Goal: Task Accomplishment & Management: Manage account settings

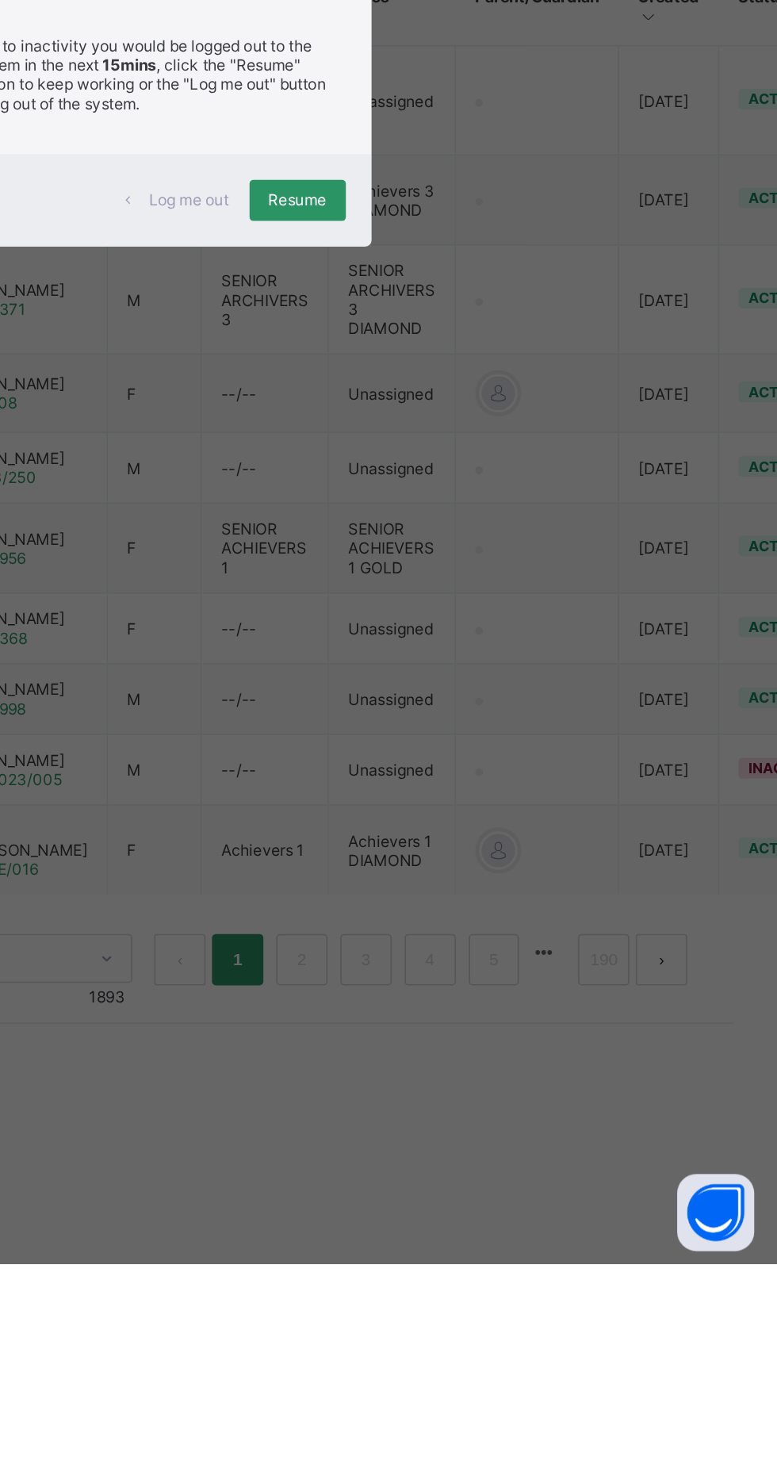
click at [497, 817] on span "Resume" at bounding box center [480, 811] width 36 height 12
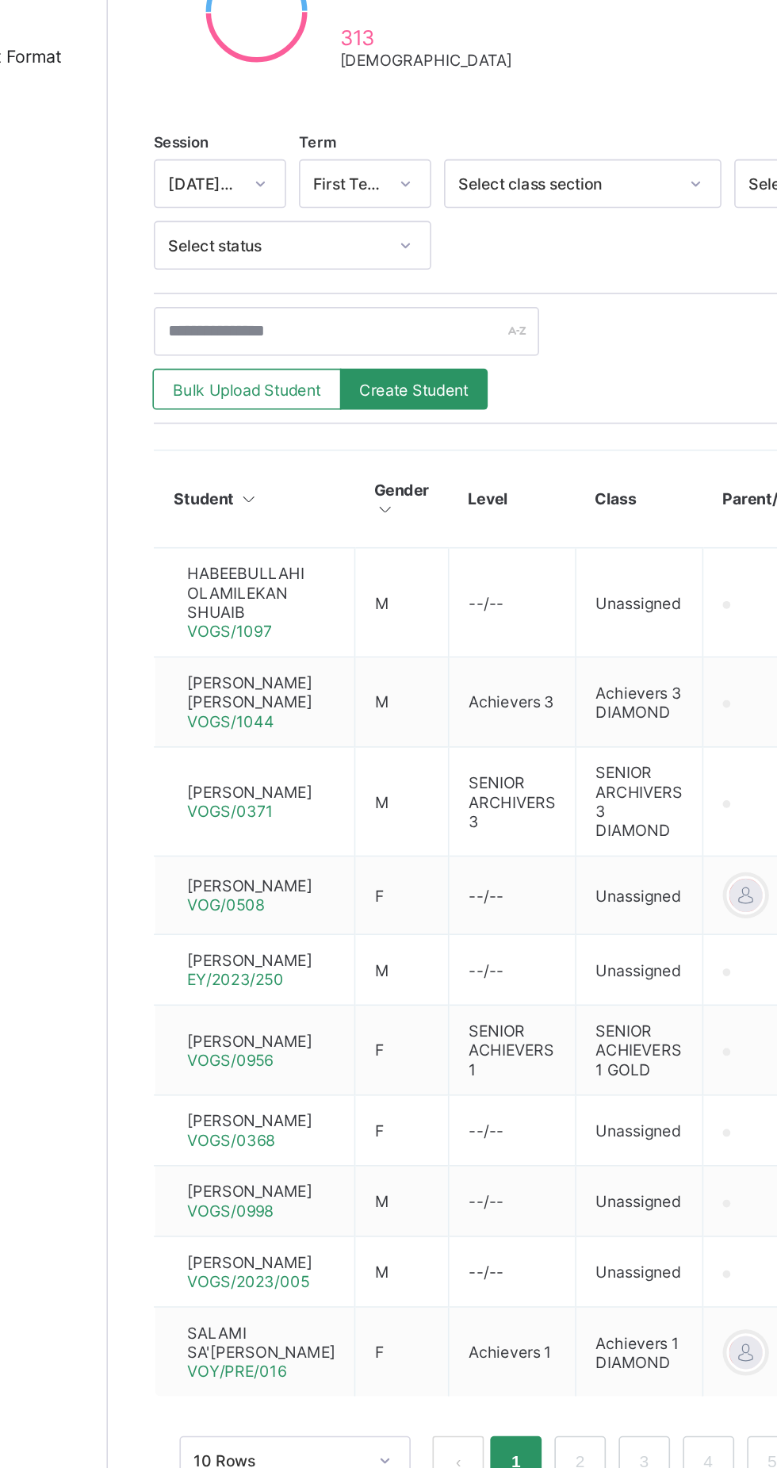
click at [284, 615] on span "Bulk Upload Student" at bounding box center [276, 618] width 91 height 12
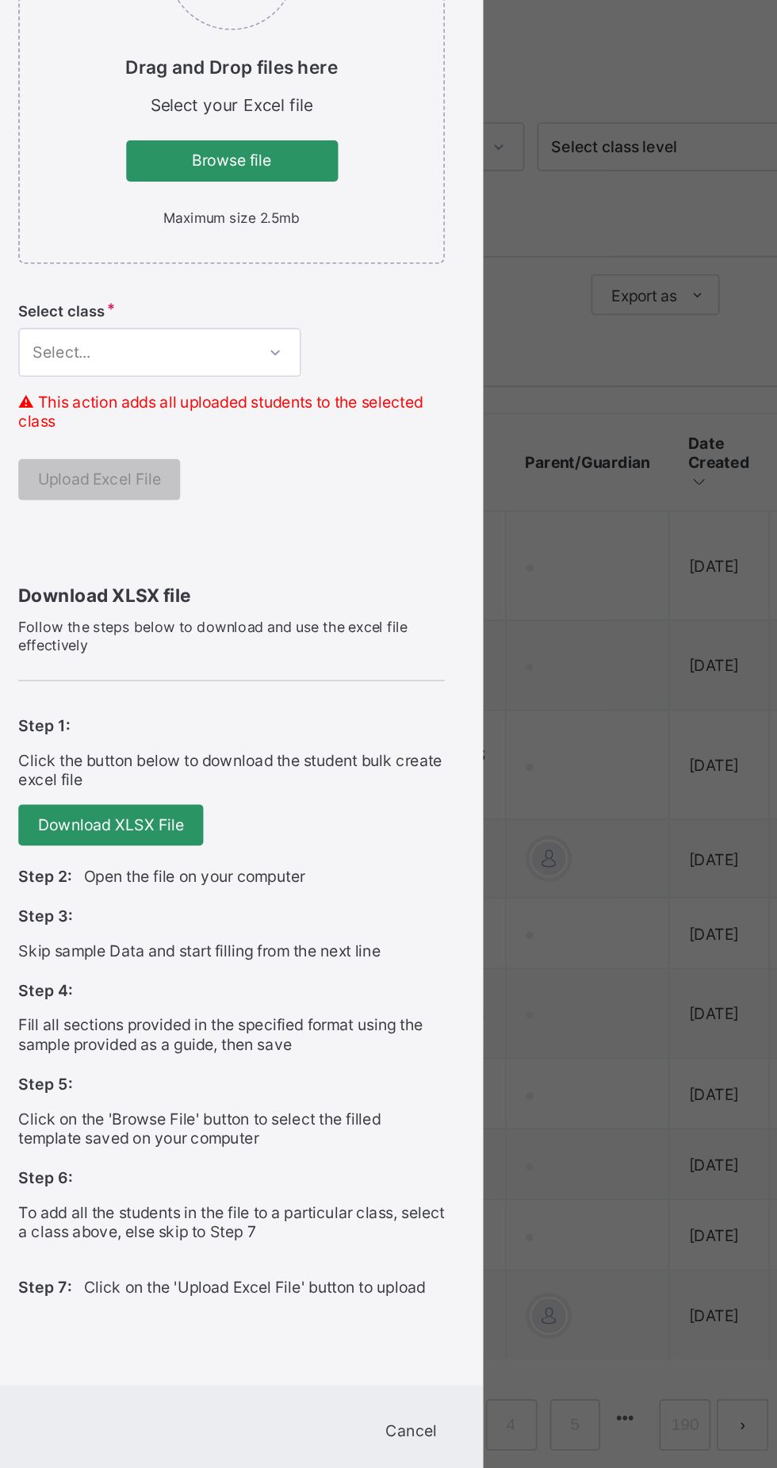
click at [443, 505] on span "Browse file" at bounding box center [388, 499] width 107 height 12
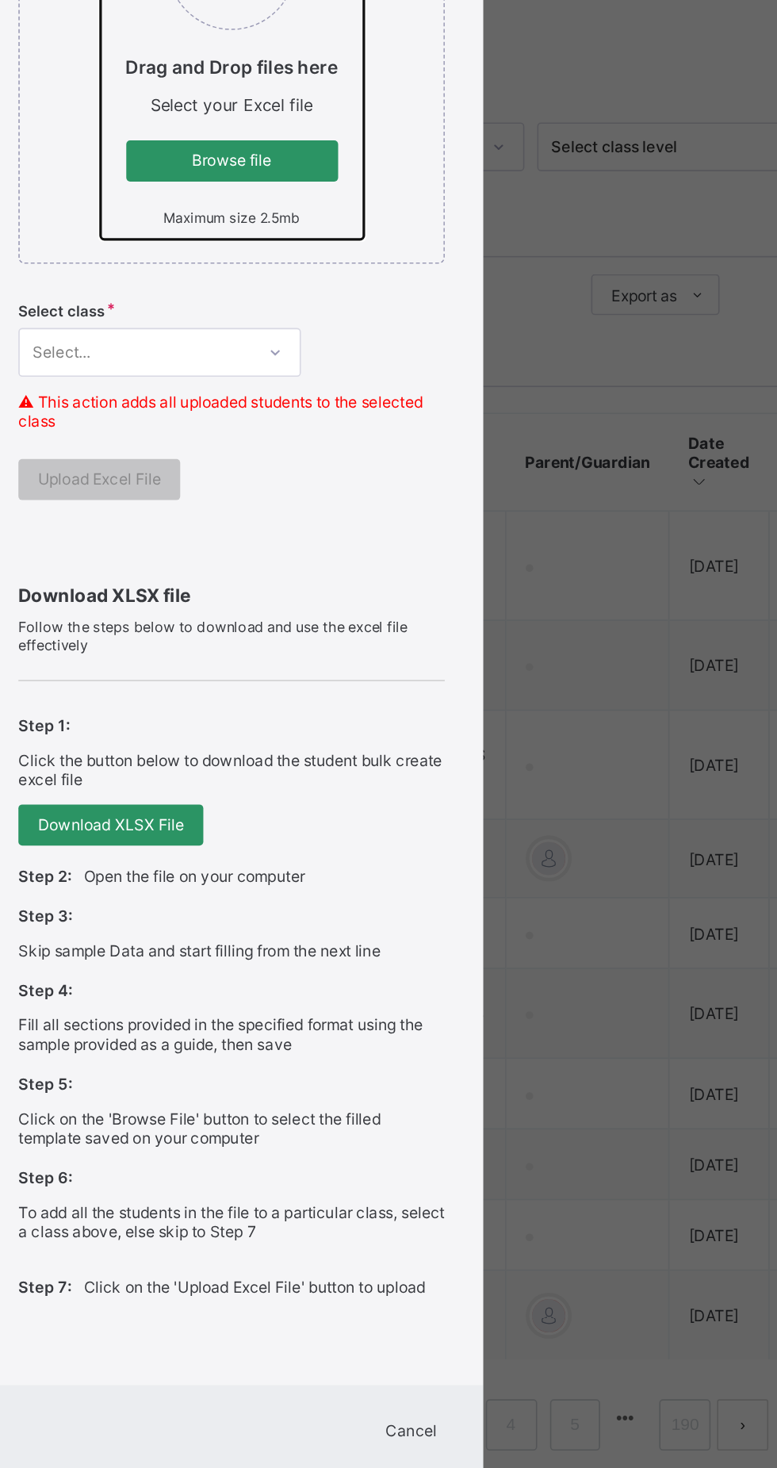
click at [308, 332] on input "Drag and Drop files here Select your Excel file Browse file Maximum size 2.5mb" at bounding box center [308, 332] width 0 height 0
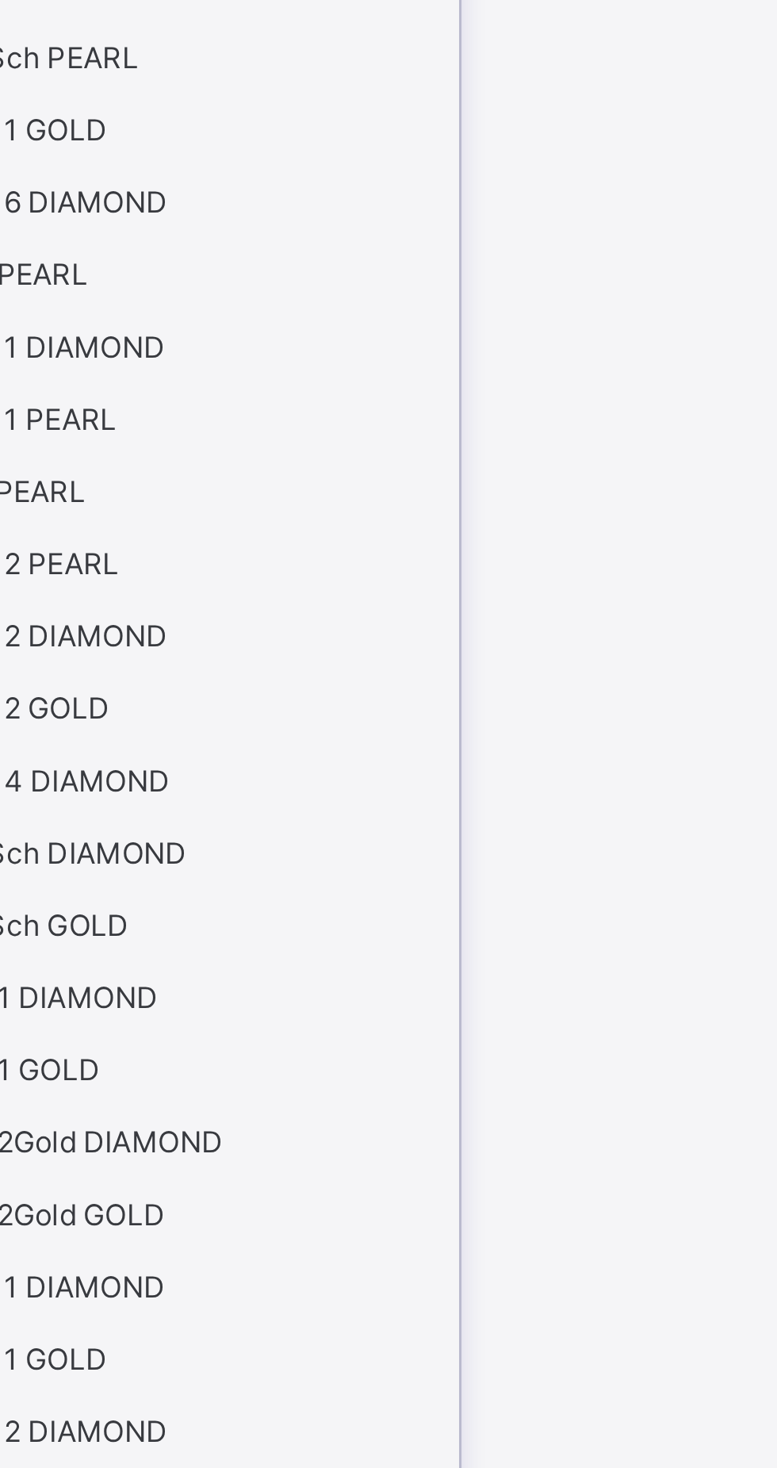
scroll to position [86, 0]
click at [420, 729] on div "VOG 6 DIAMOND" at bounding box center [344, 717] width 173 height 24
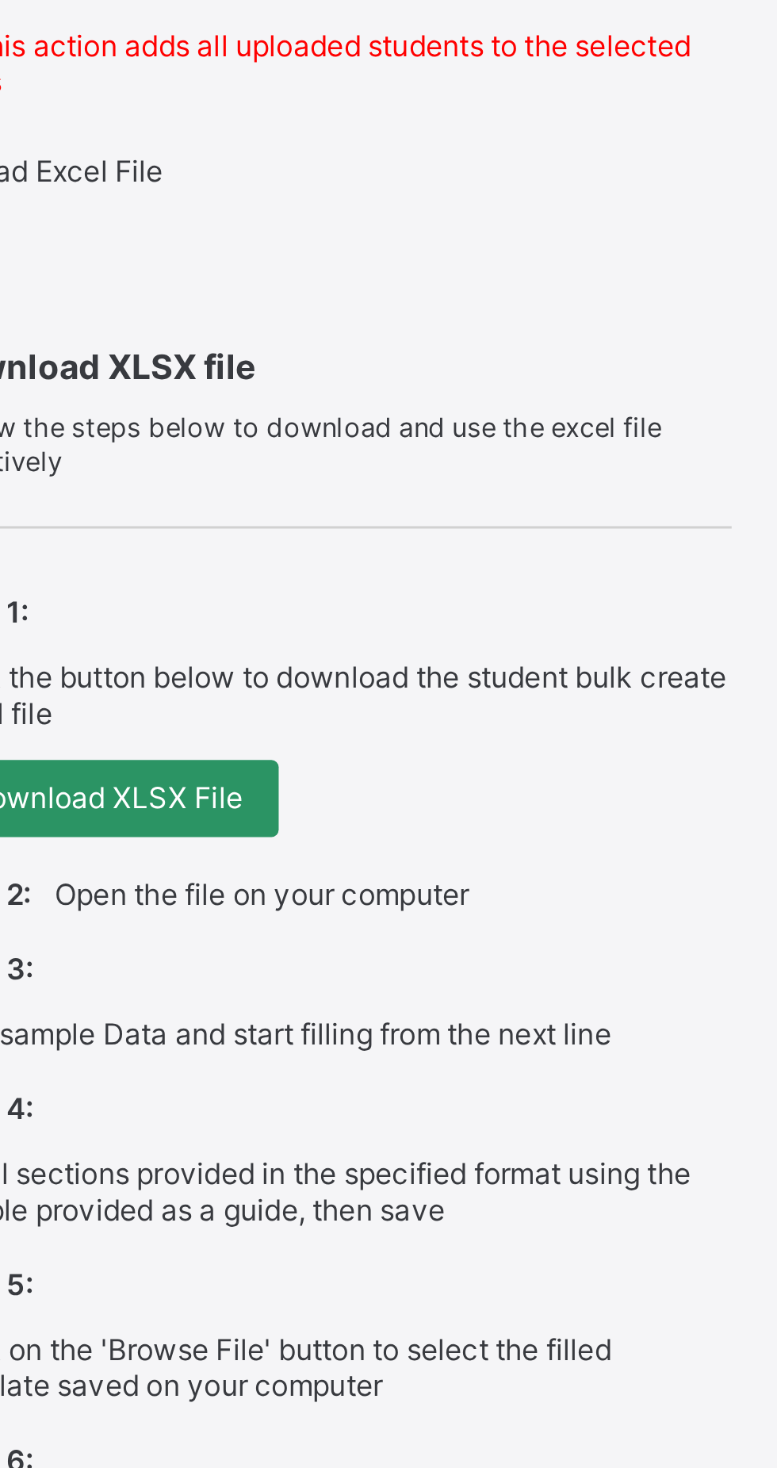
click at [333, 713] on span "Upload Excel File" at bounding box center [295, 707] width 76 height 12
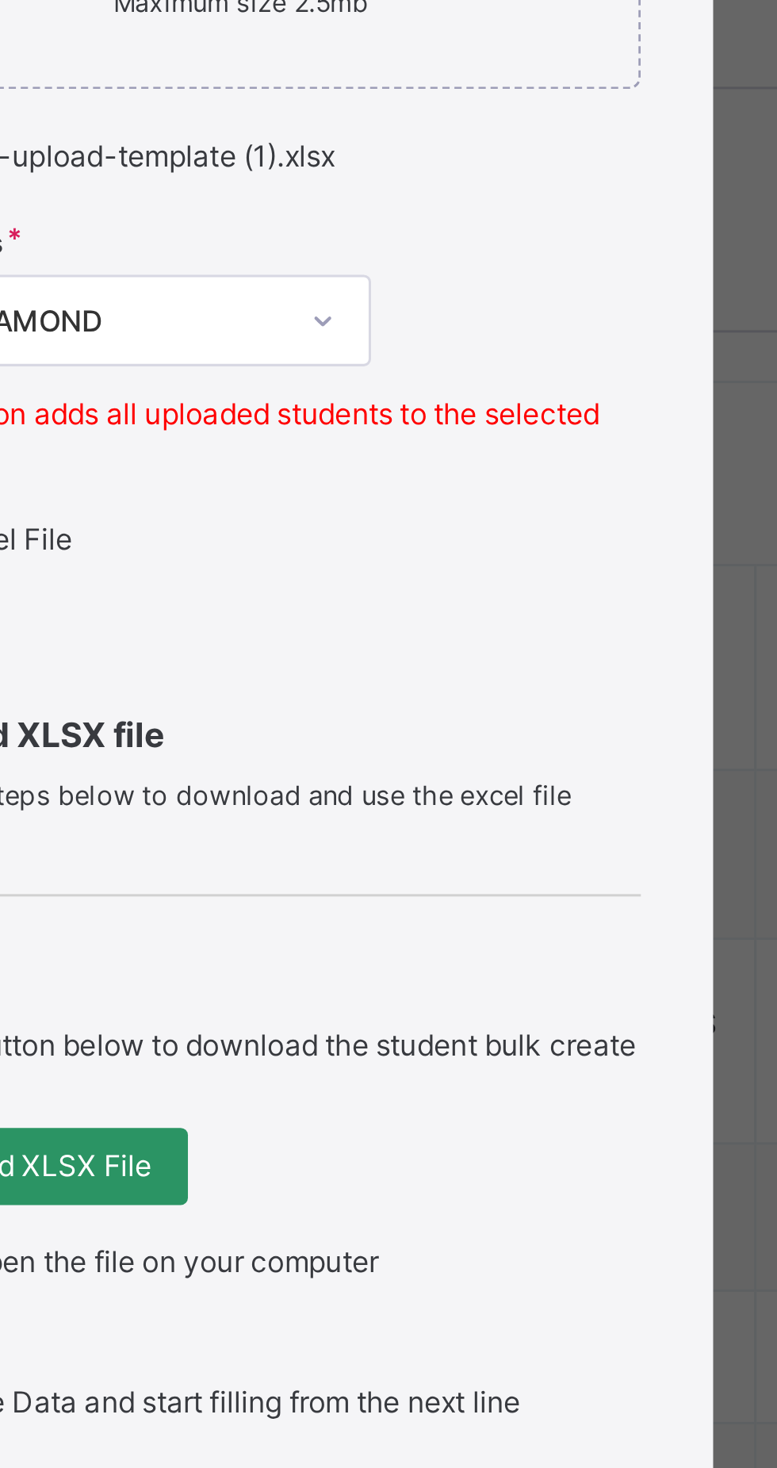
click at [443, 501] on span "Browse file" at bounding box center [388, 495] width 107 height 12
click at [308, 328] on input "Drag and Drop files here Select your Excel file Browse file Maximum size 2.5mb" at bounding box center [308, 328] width 0 height 0
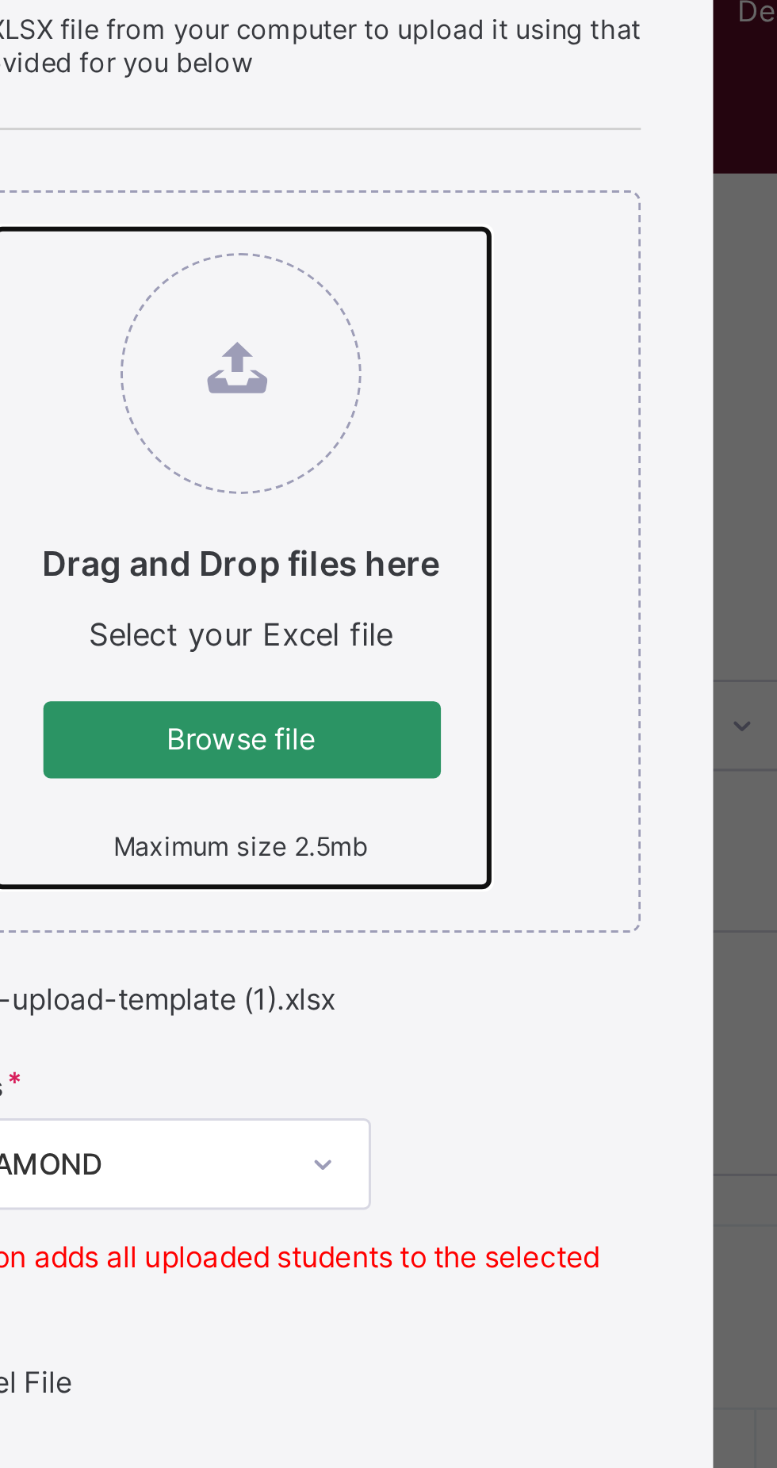
type input "**********"
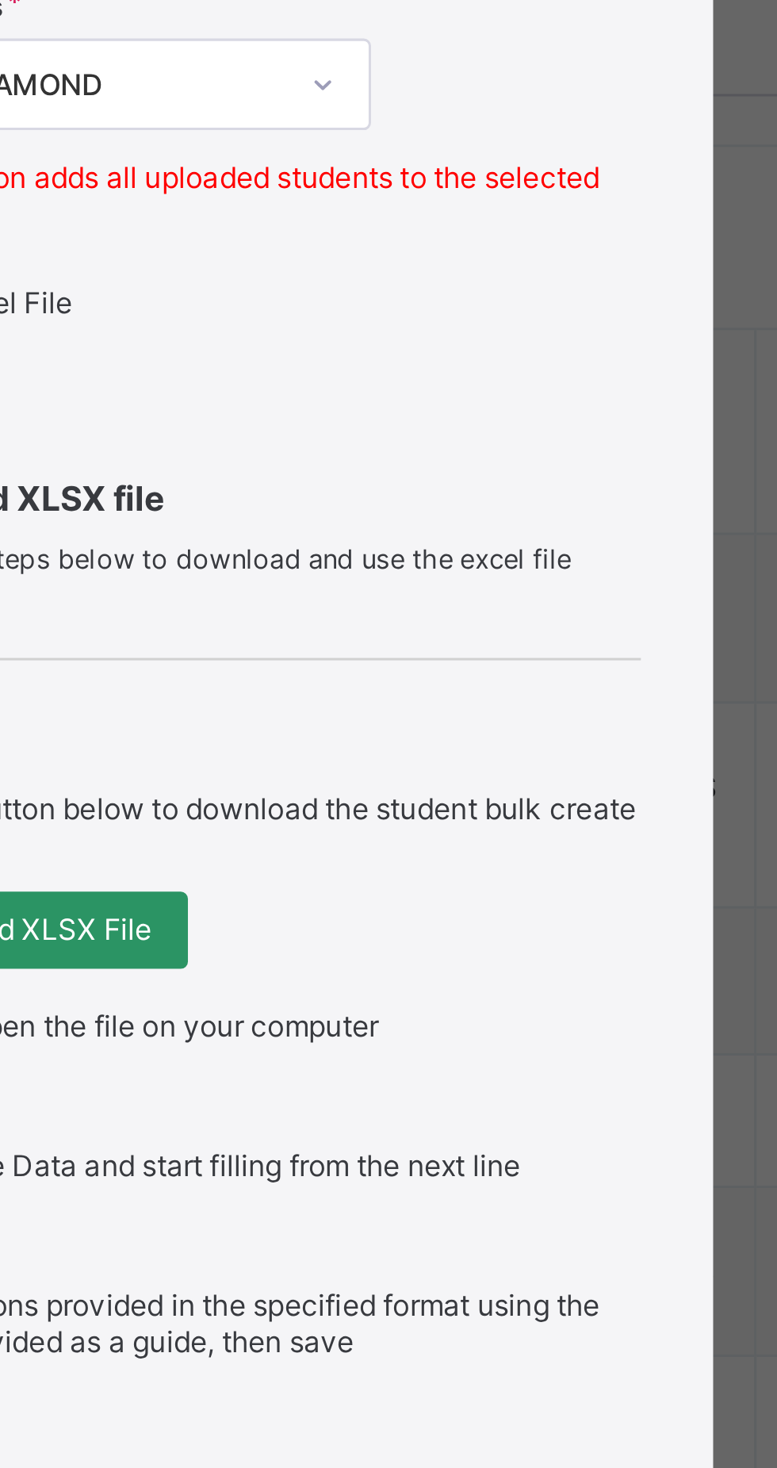
click at [333, 713] on span "Upload Excel File" at bounding box center [295, 707] width 76 height 12
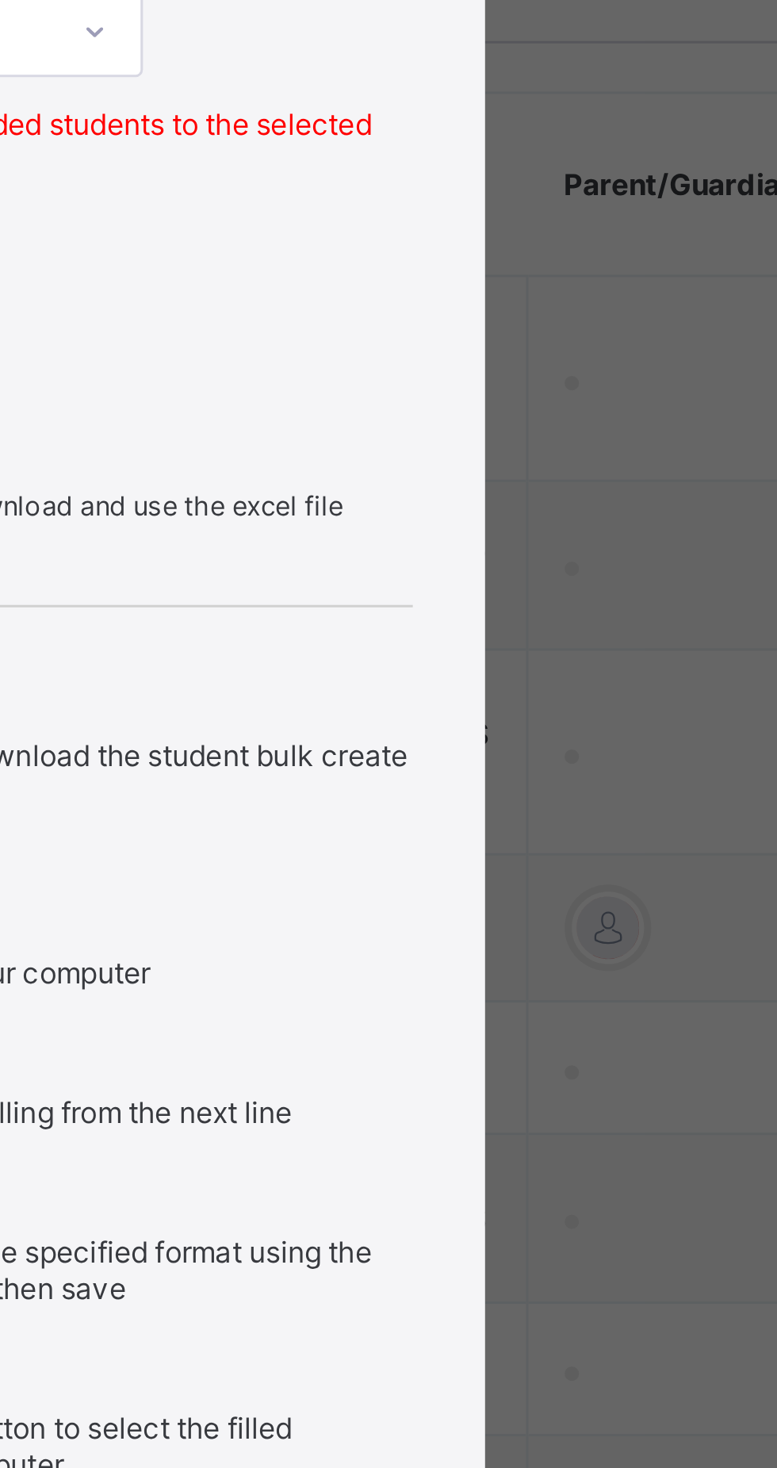
click at [333, 713] on span "Upload Excel File" at bounding box center [295, 707] width 76 height 12
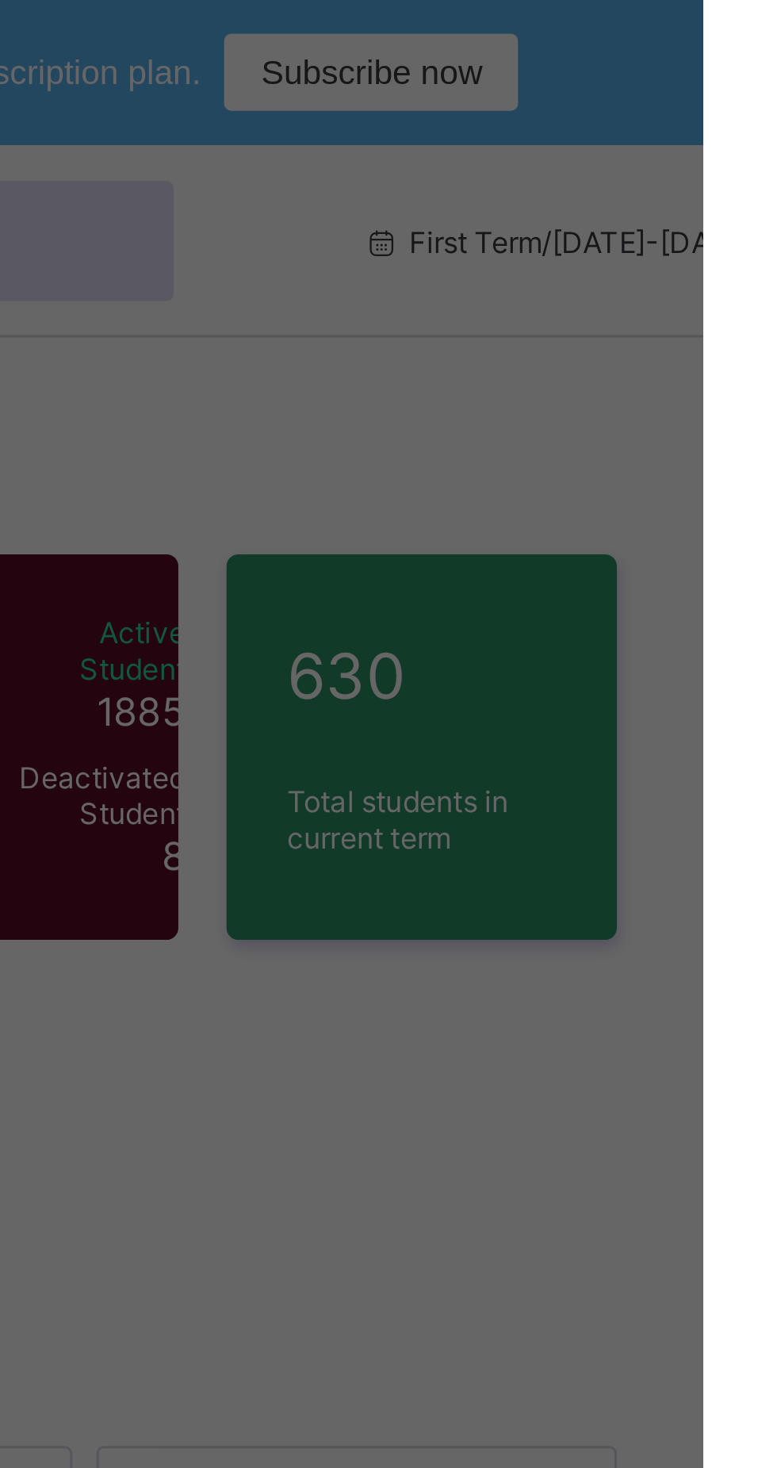
scroll to position [0, 0]
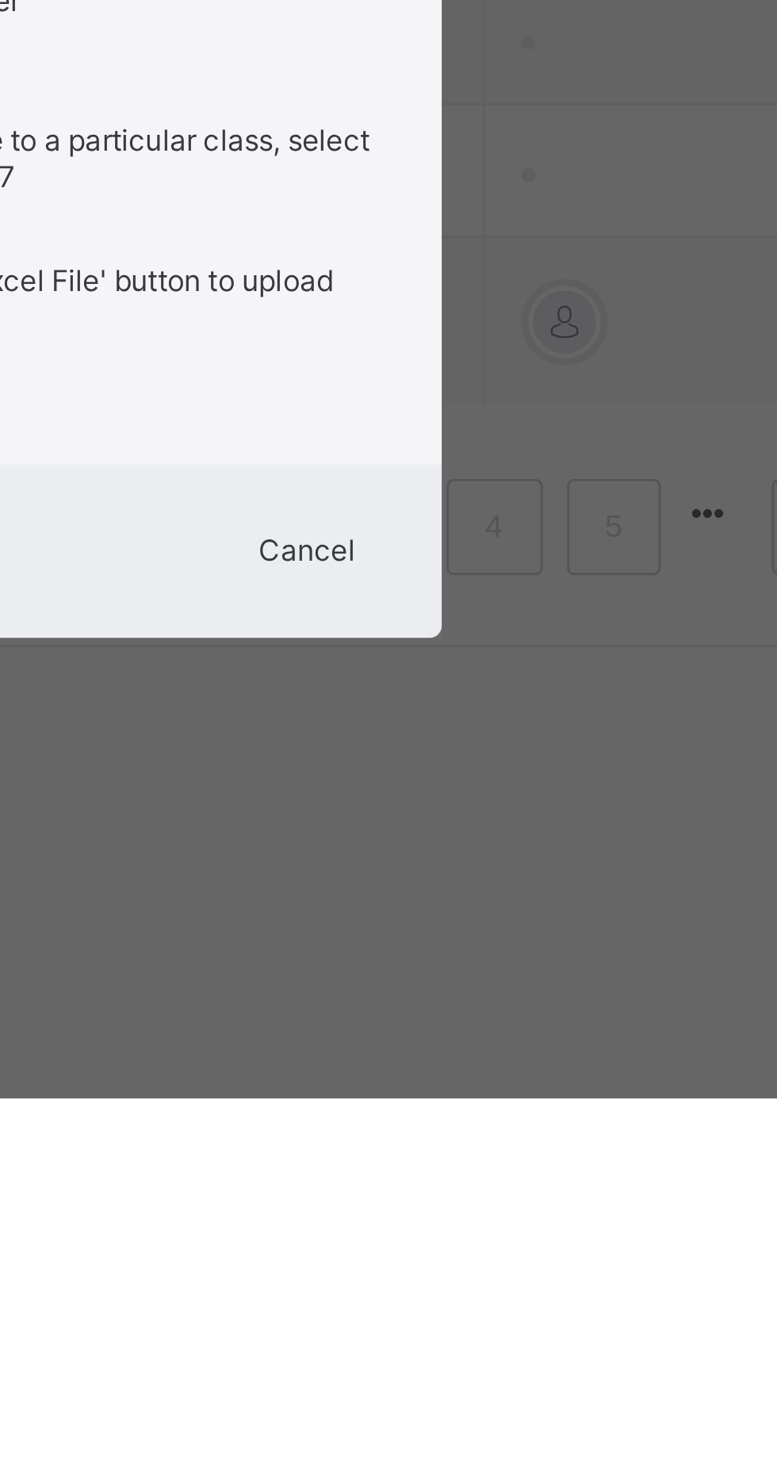
click at [516, 1294] on span "Cancel" at bounding box center [500, 1288] width 32 height 12
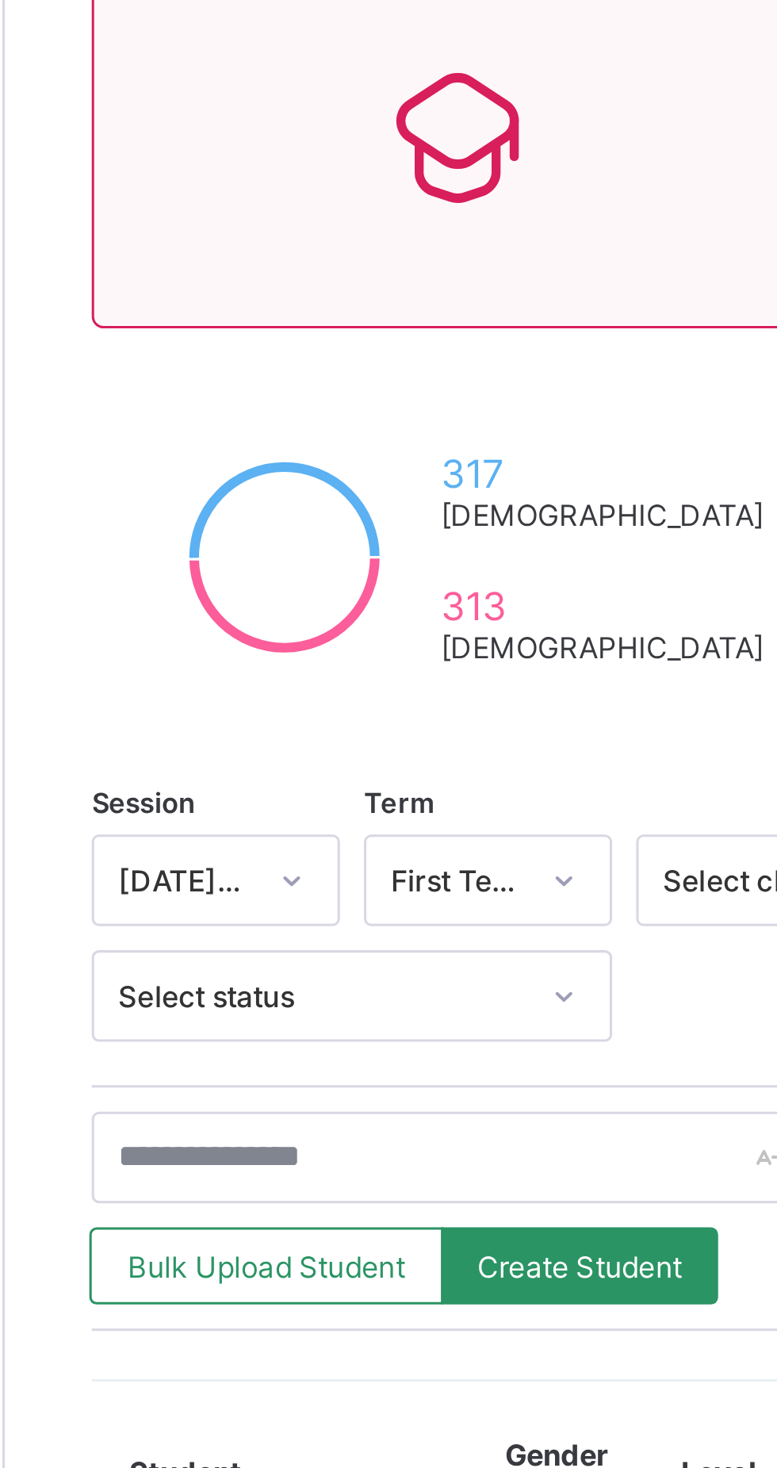
click at [269, 621] on span "Bulk Upload Student" at bounding box center [276, 618] width 91 height 12
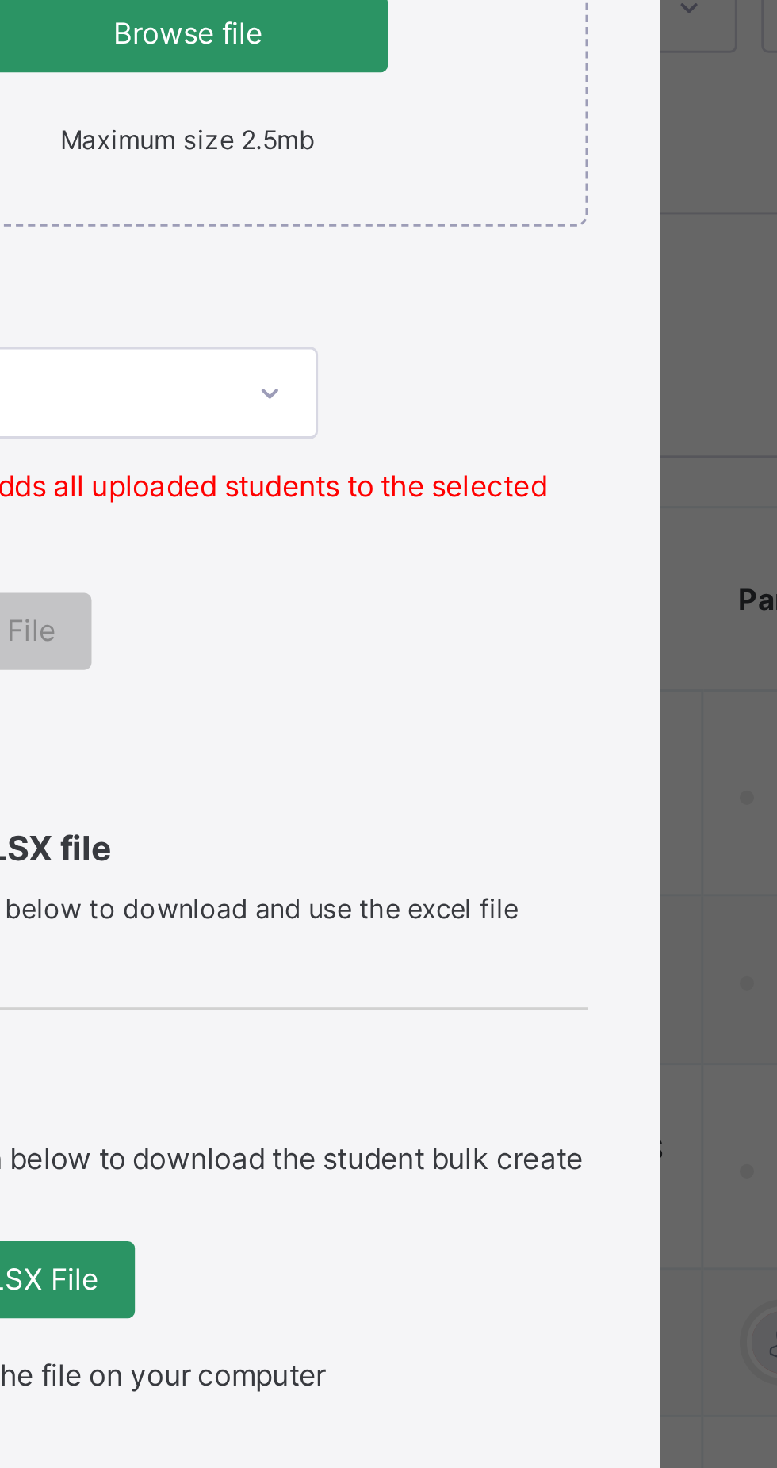
click at [443, 505] on span "Browse file" at bounding box center [388, 499] width 107 height 12
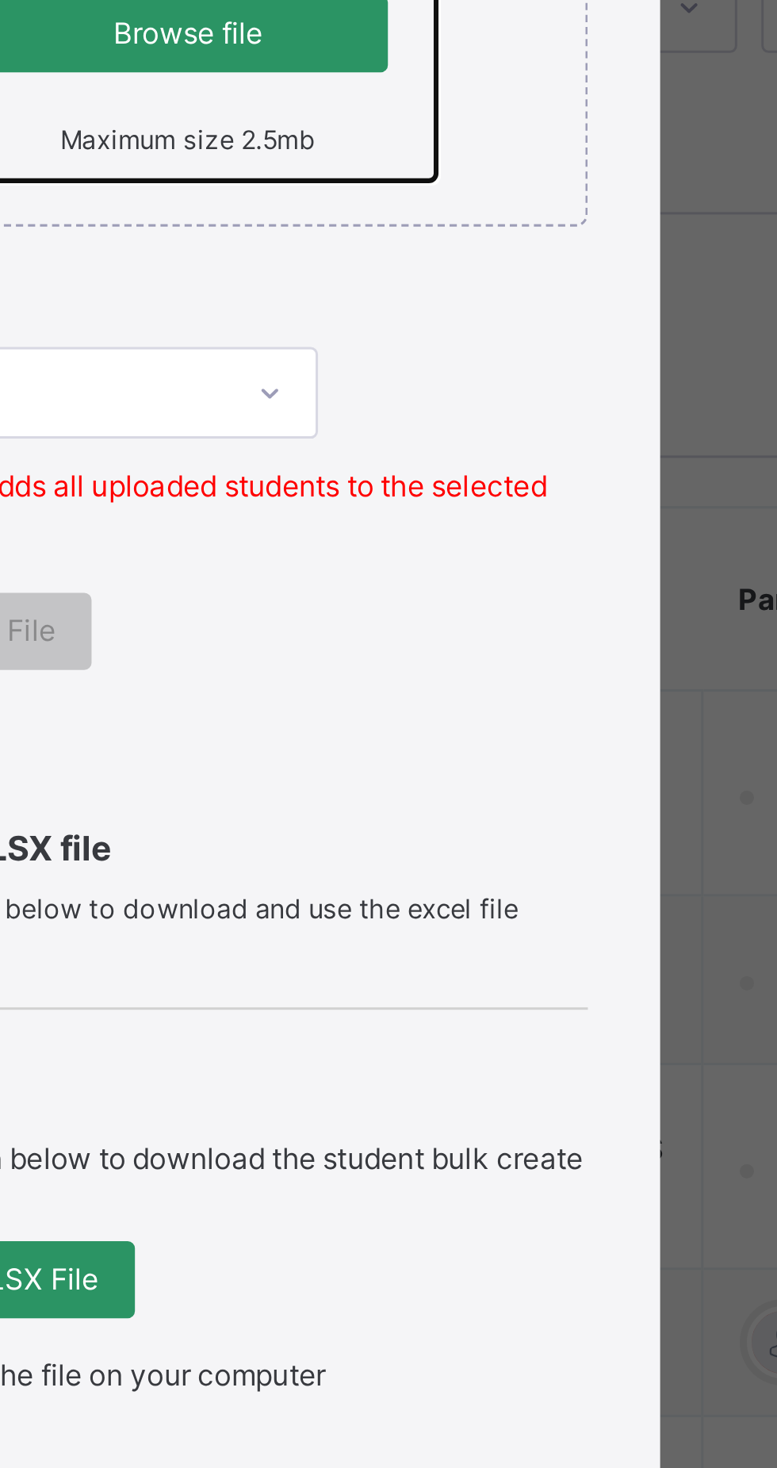
click at [308, 332] on input "Drag and Drop files here Select your Excel file Browse file Maximum size 2.5mb" at bounding box center [308, 332] width 0 height 0
type input "**********"
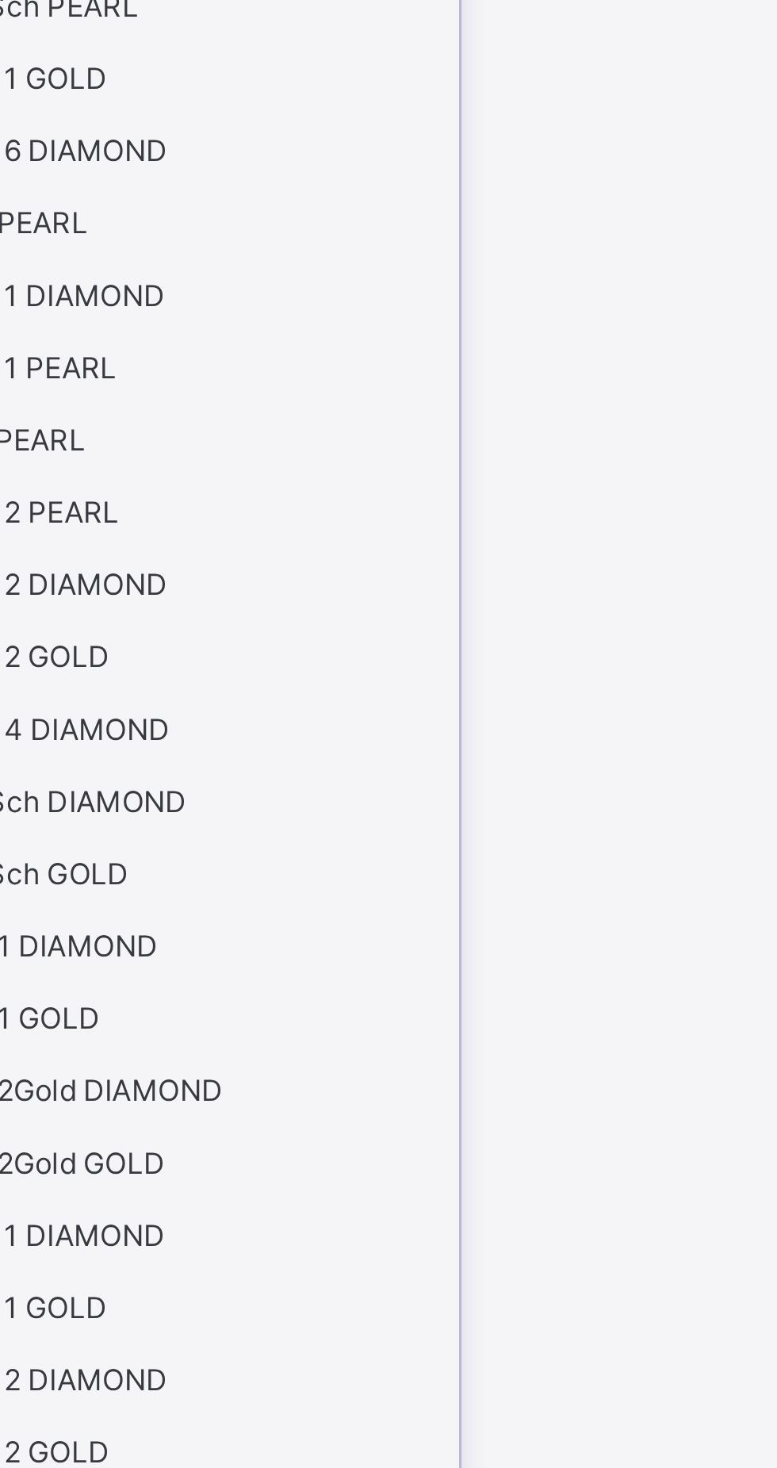
scroll to position [66, 0]
click at [417, 729] on div "VOG 6 DIAMOND" at bounding box center [344, 717] width 173 height 24
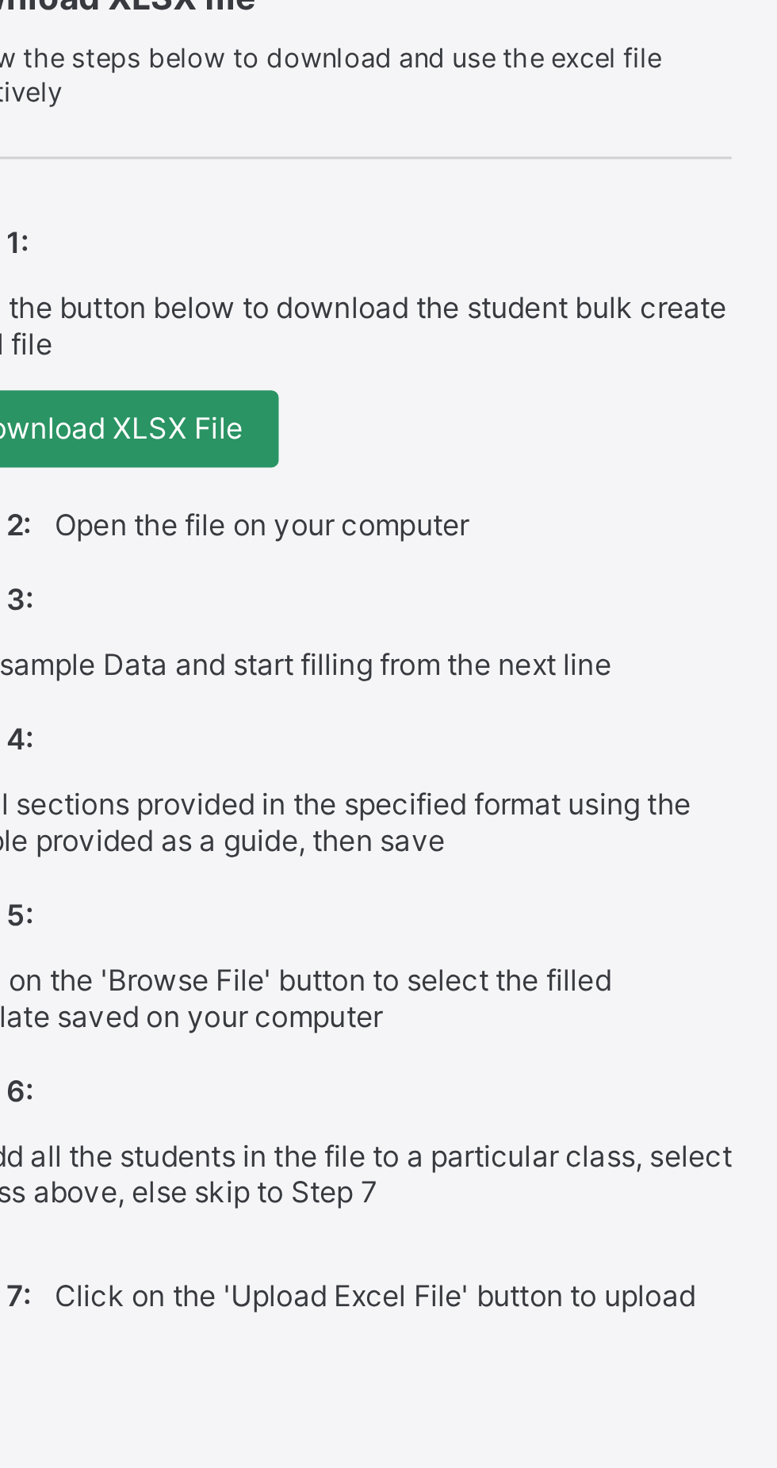
click at [333, 713] on span "Upload Excel File" at bounding box center [295, 707] width 76 height 12
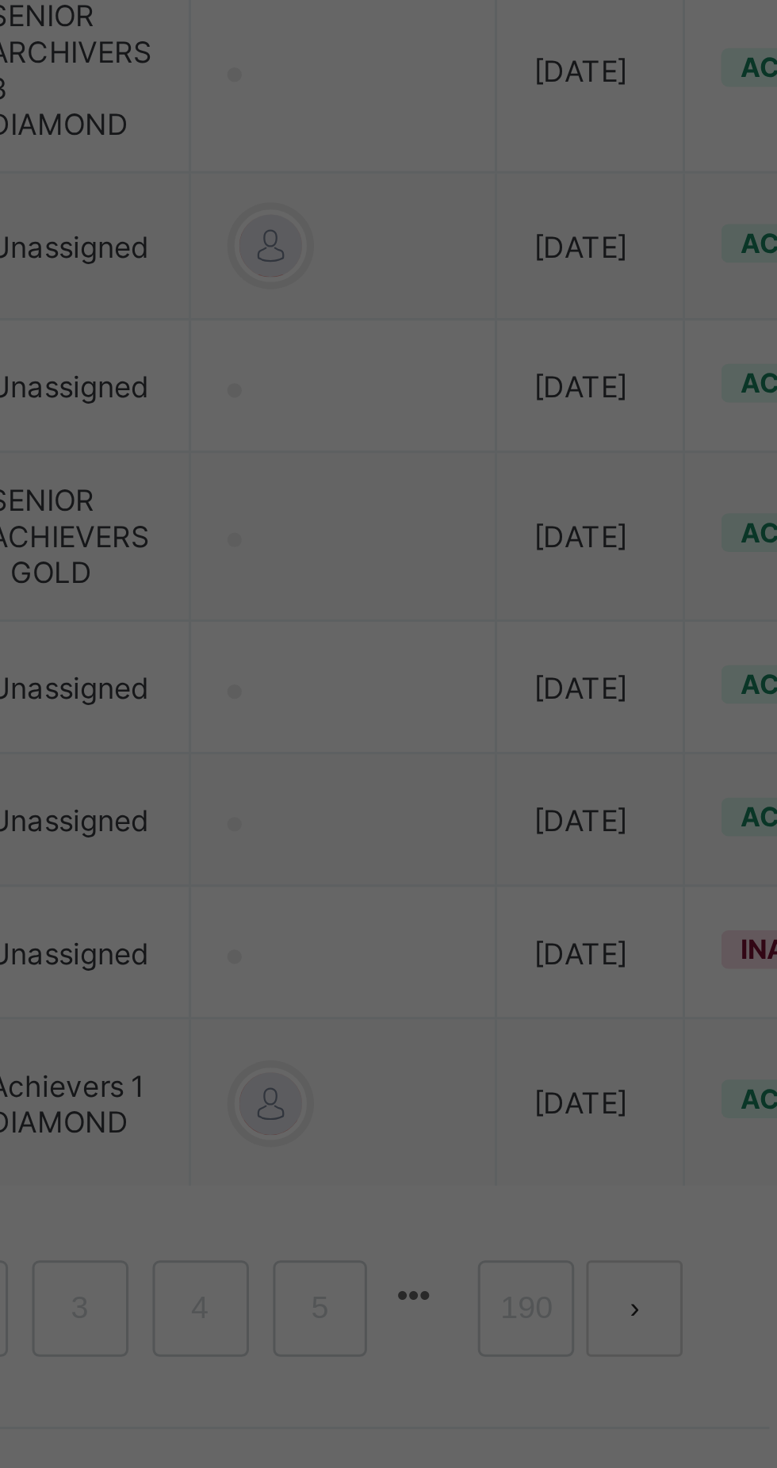
click at [550, 813] on span "Close" at bounding box center [537, 807] width 25 height 12
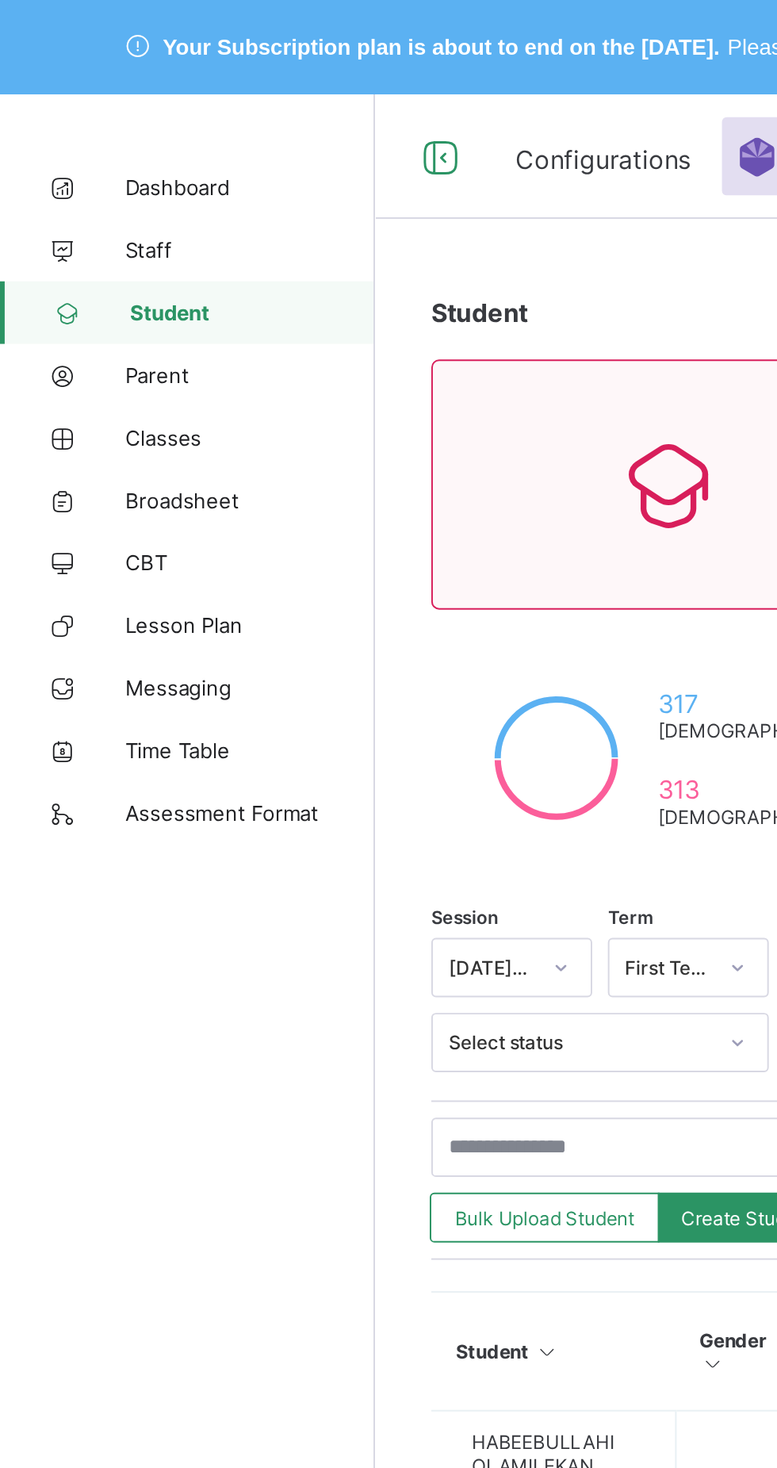
click at [87, 222] on span "Classes" at bounding box center [126, 222] width 127 height 13
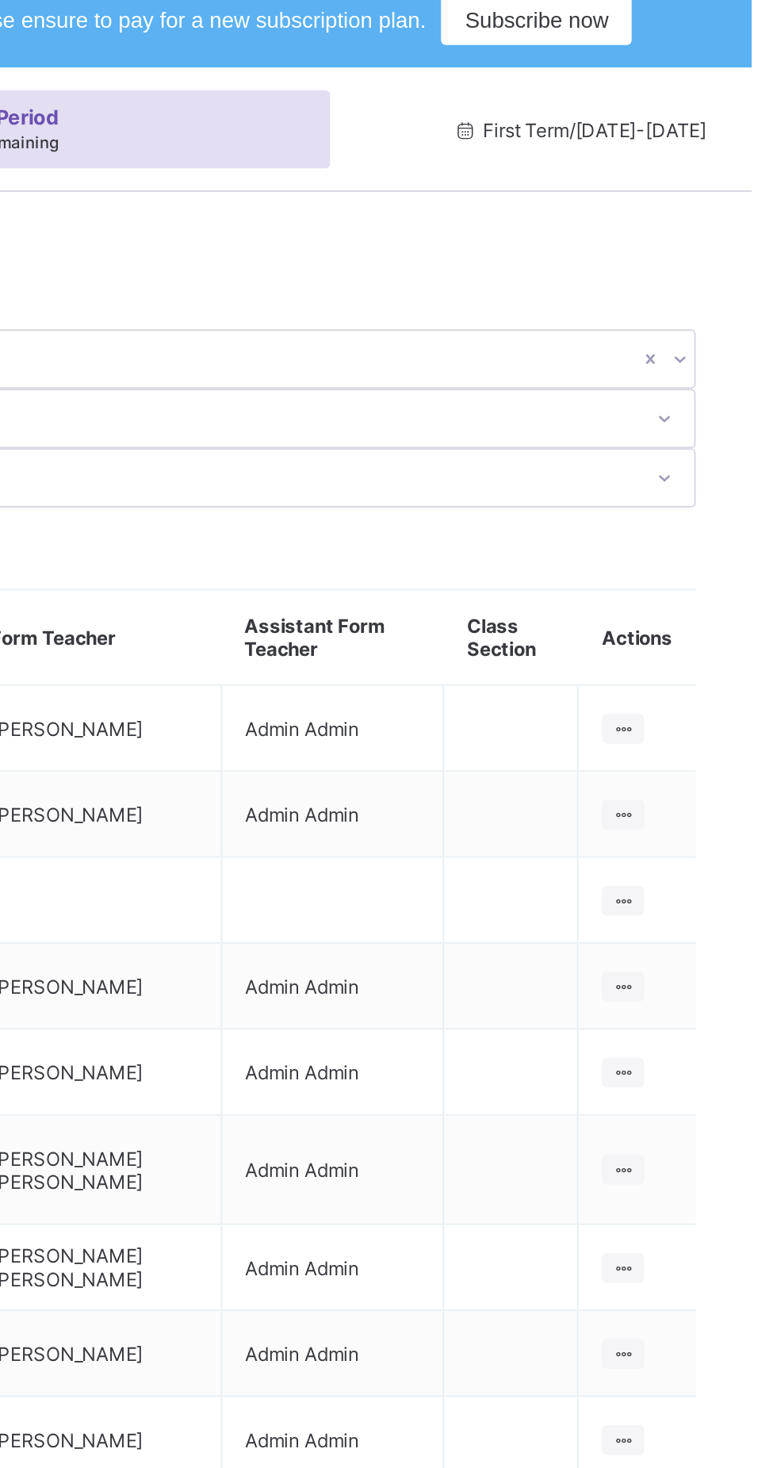
click at [716, 378] on icon at bounding box center [711, 384] width 13 height 12
click at [0, 0] on div "View Class" at bounding box center [0, 0] width 0 height 0
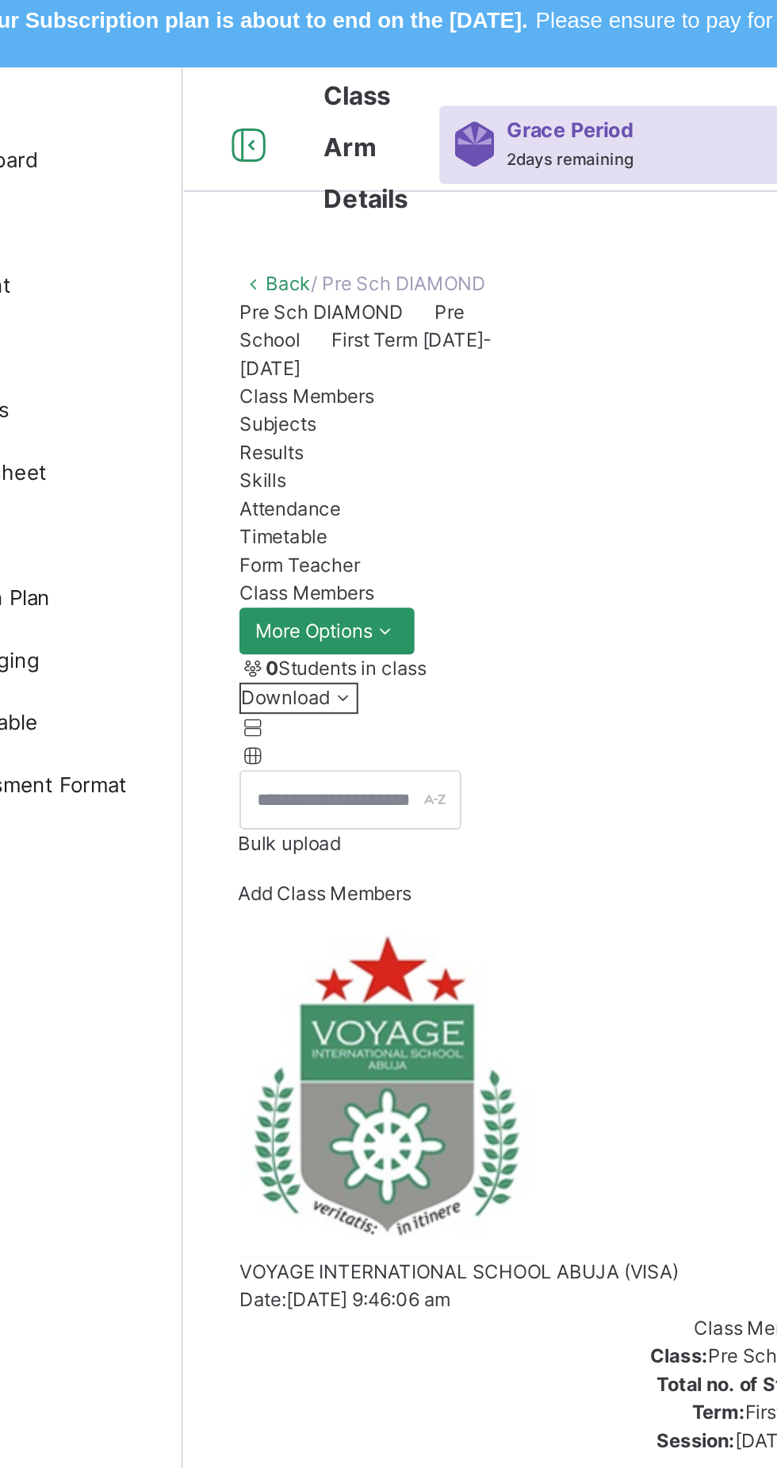
click at [248, 155] on link "Back" at bounding box center [243, 157] width 23 height 12
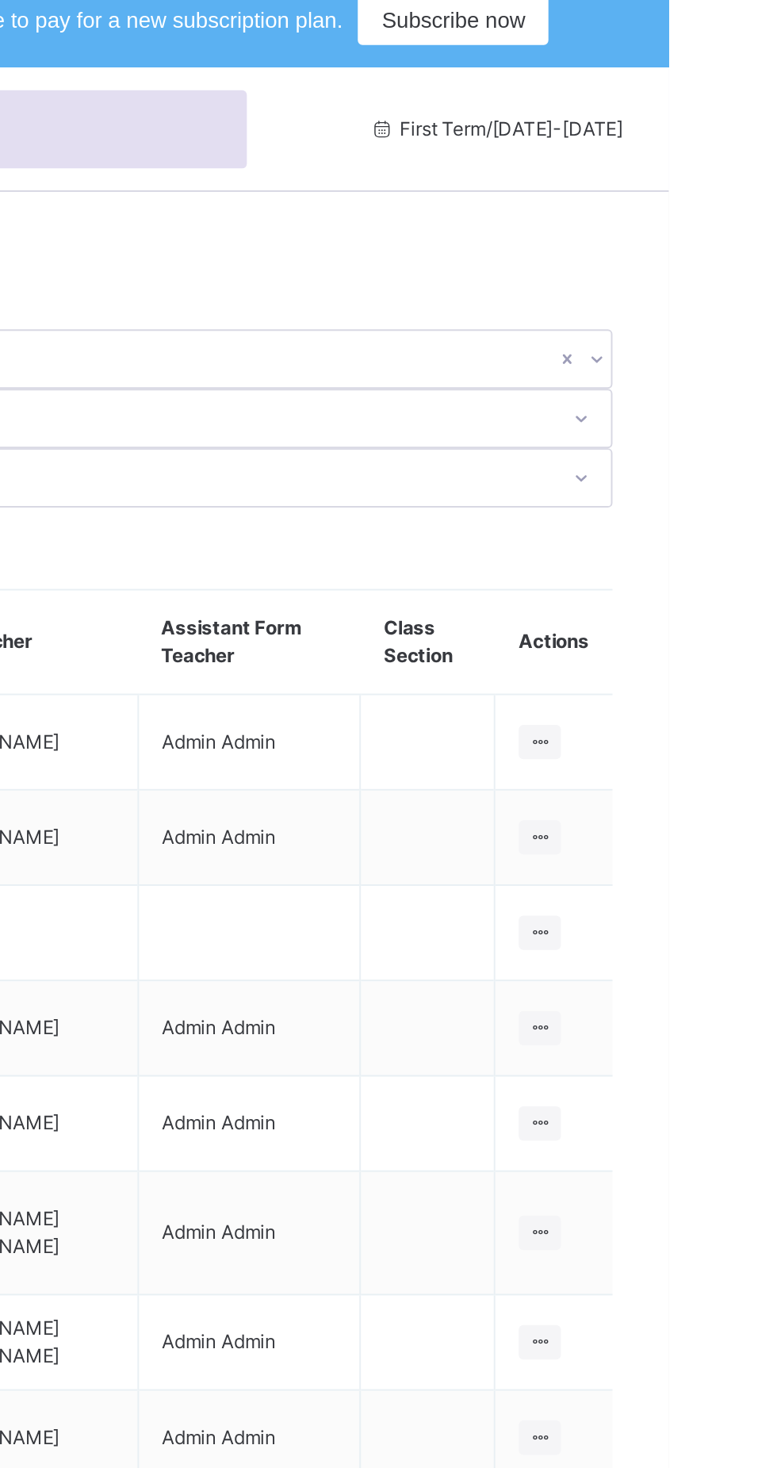
click at [711, 432] on icon at bounding box center [711, 438] width 13 height 12
click at [0, 0] on div "View Class" at bounding box center [0, 0] width 0 height 0
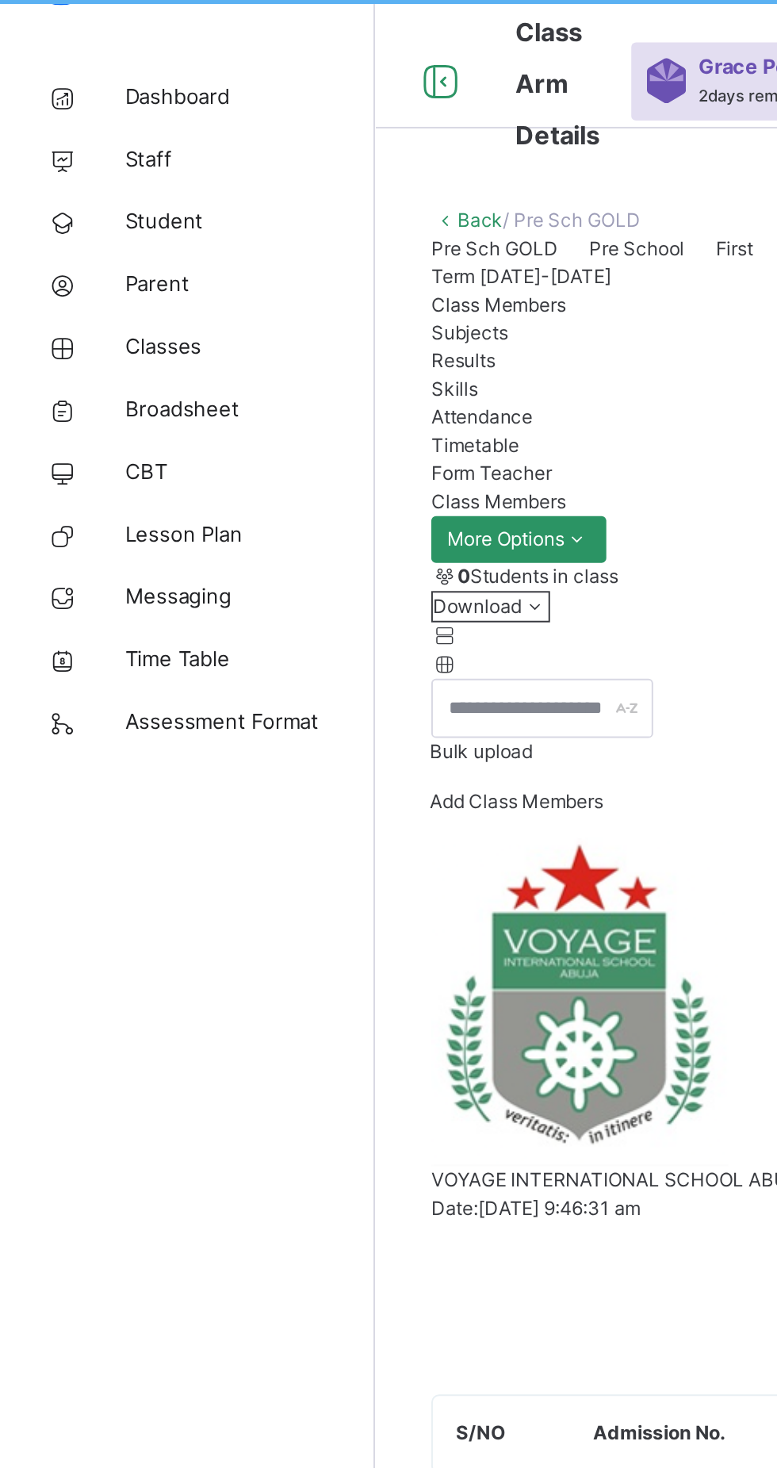
click at [91, 220] on span "Classes" at bounding box center [126, 222] width 127 height 16
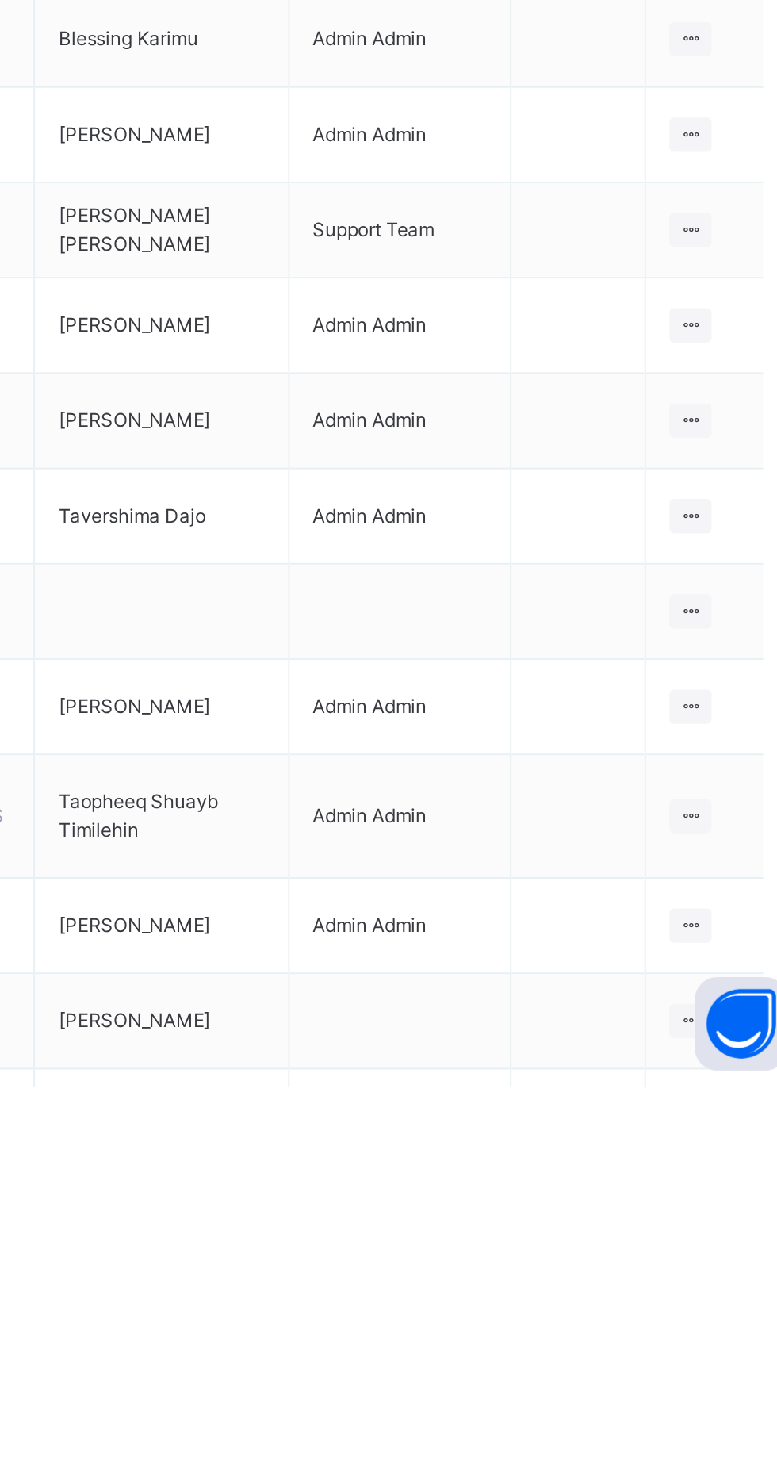
click at [711, 1232] on icon at bounding box center [711, 1227] width 13 height 12
click at [0, 0] on div "View Class" at bounding box center [0, 0] width 0 height 0
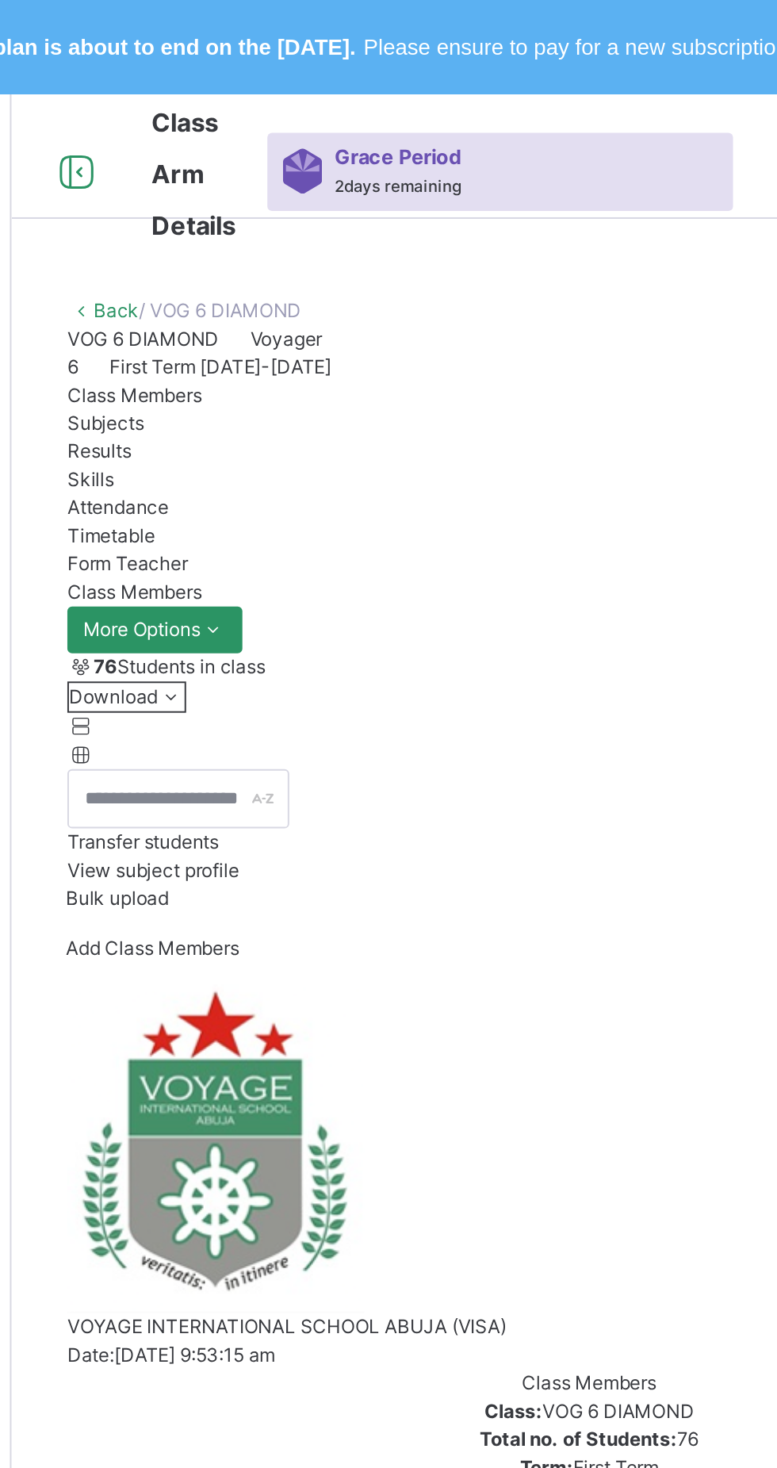
click at [296, 433] on span "Transfer students" at bounding box center [257, 427] width 77 height 12
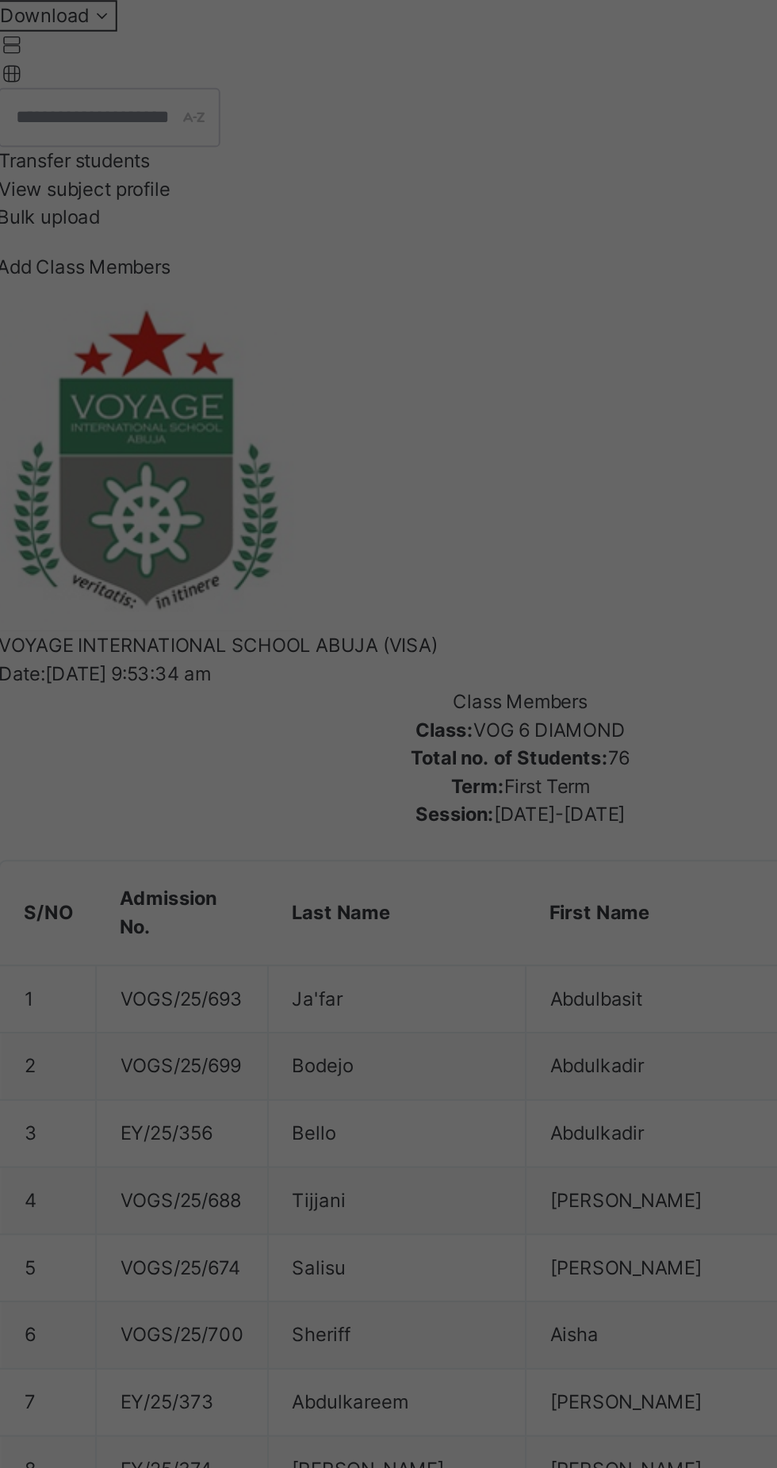
click at [361, 267] on div "Transferring to Select class Select... Cancel Transfer" at bounding box center [212, 229] width 424 height 76
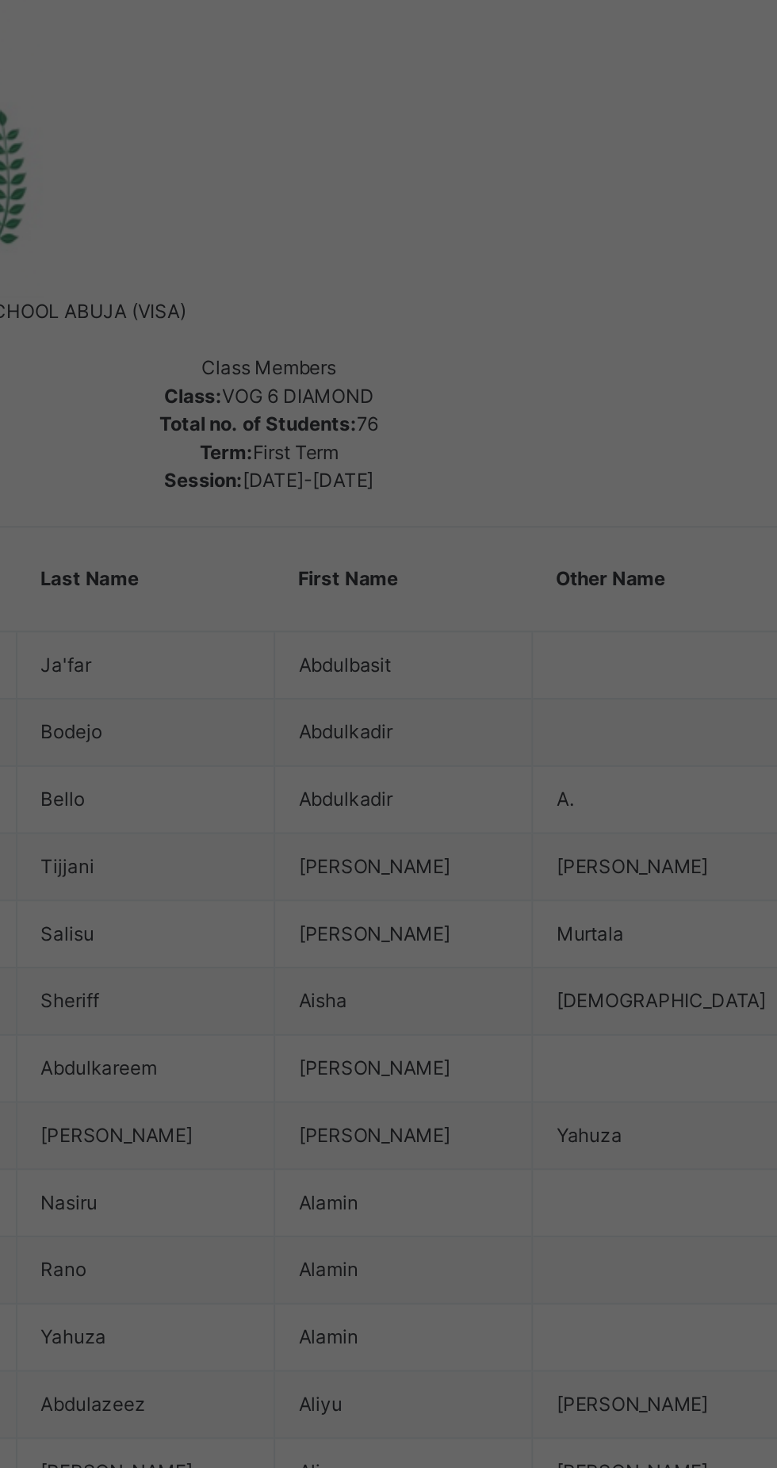
click at [746, 89] on div "×" at bounding box center [753, 72] width 15 height 33
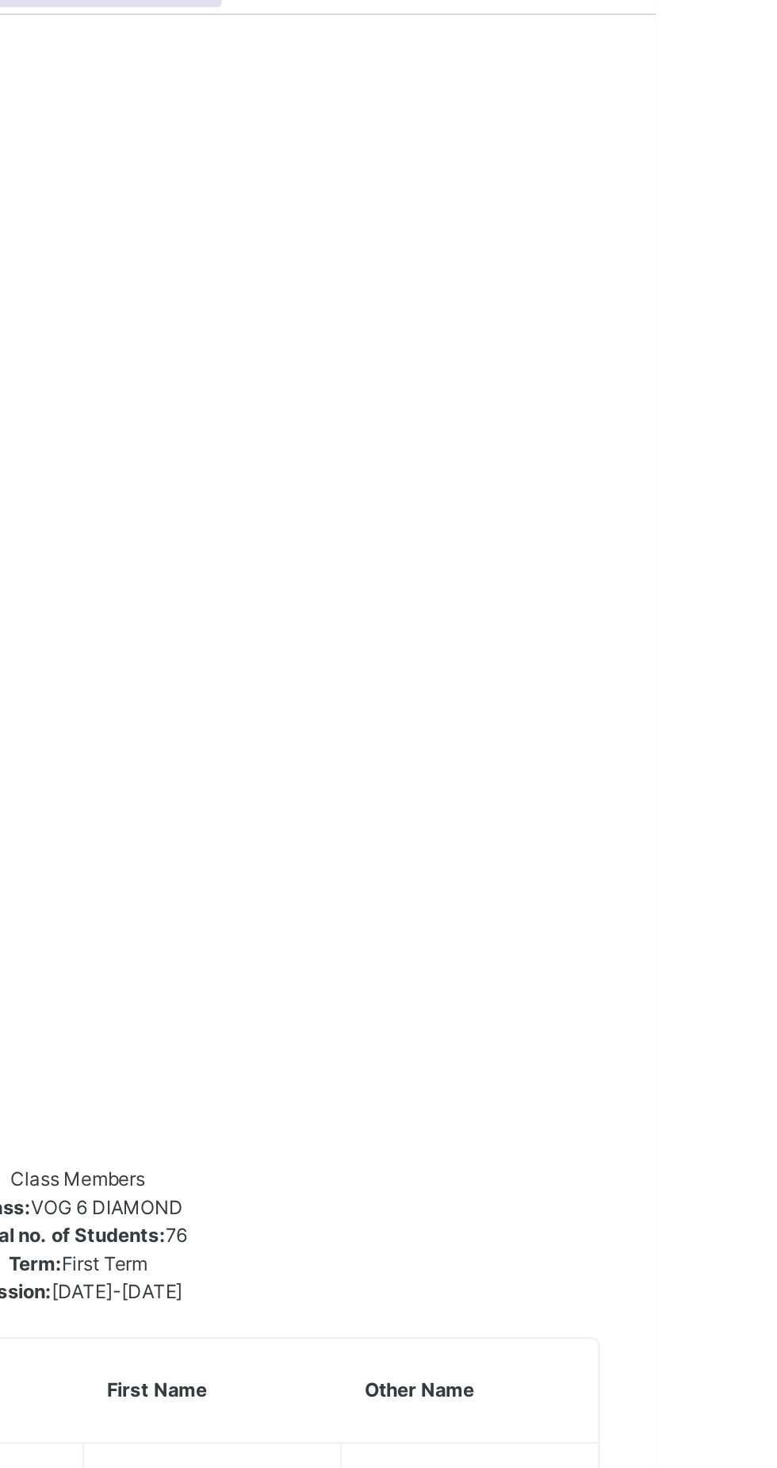
scroll to position [80, 0]
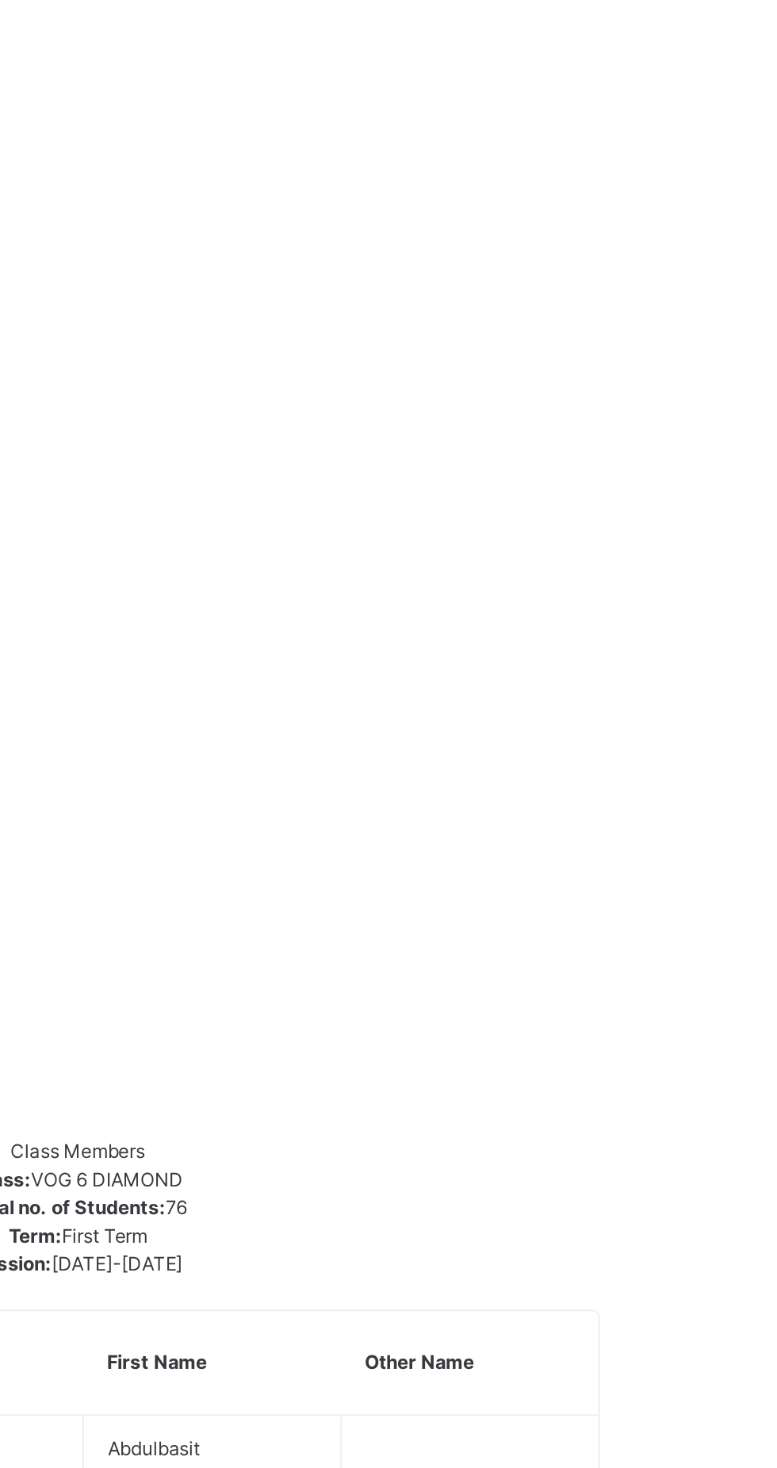
click at [296, 352] on span "Transfer students" at bounding box center [257, 346] width 77 height 12
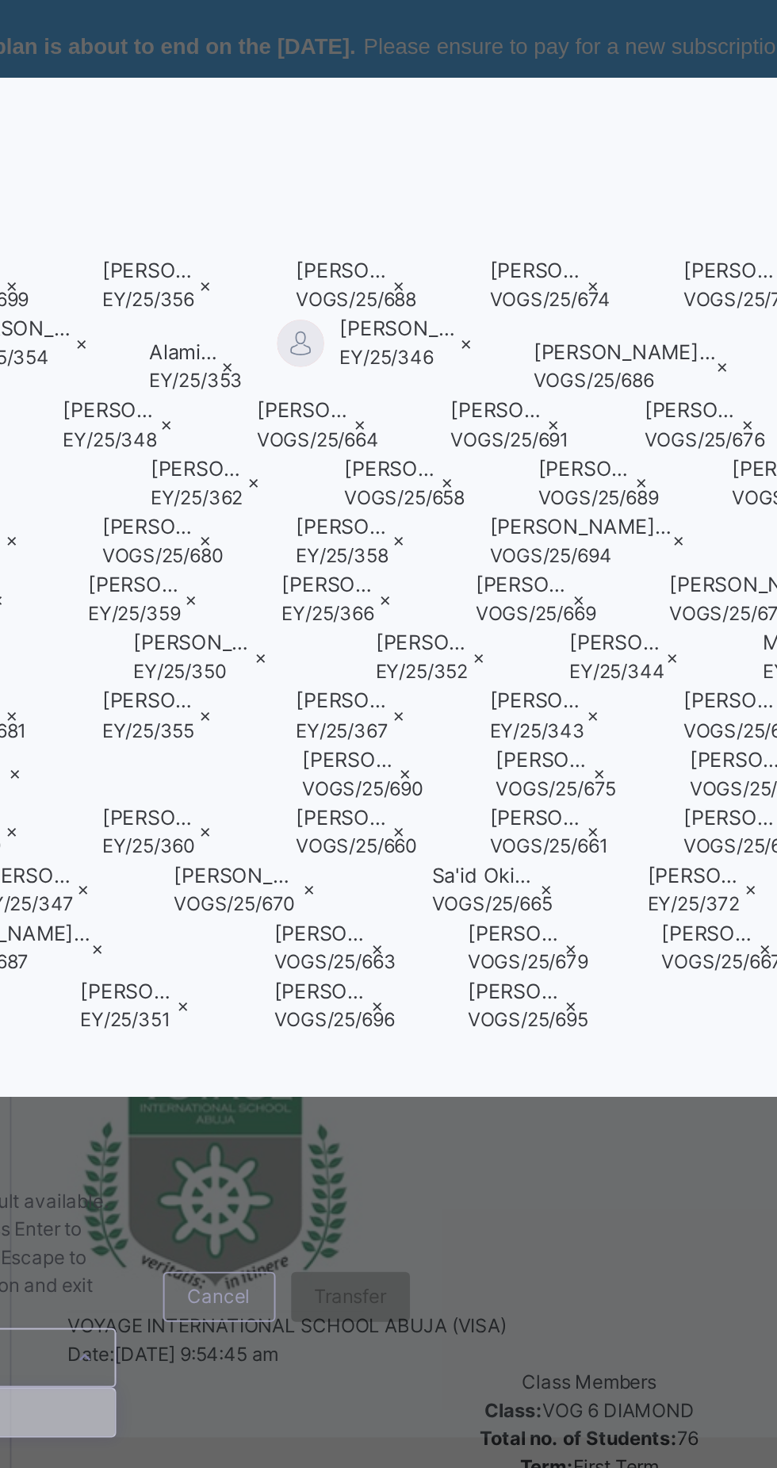
scroll to position [0, 74]
click at [224, 466] on div "[PERSON_NAME] EY/25/347" at bounding box center [198, 451] width 49 height 29
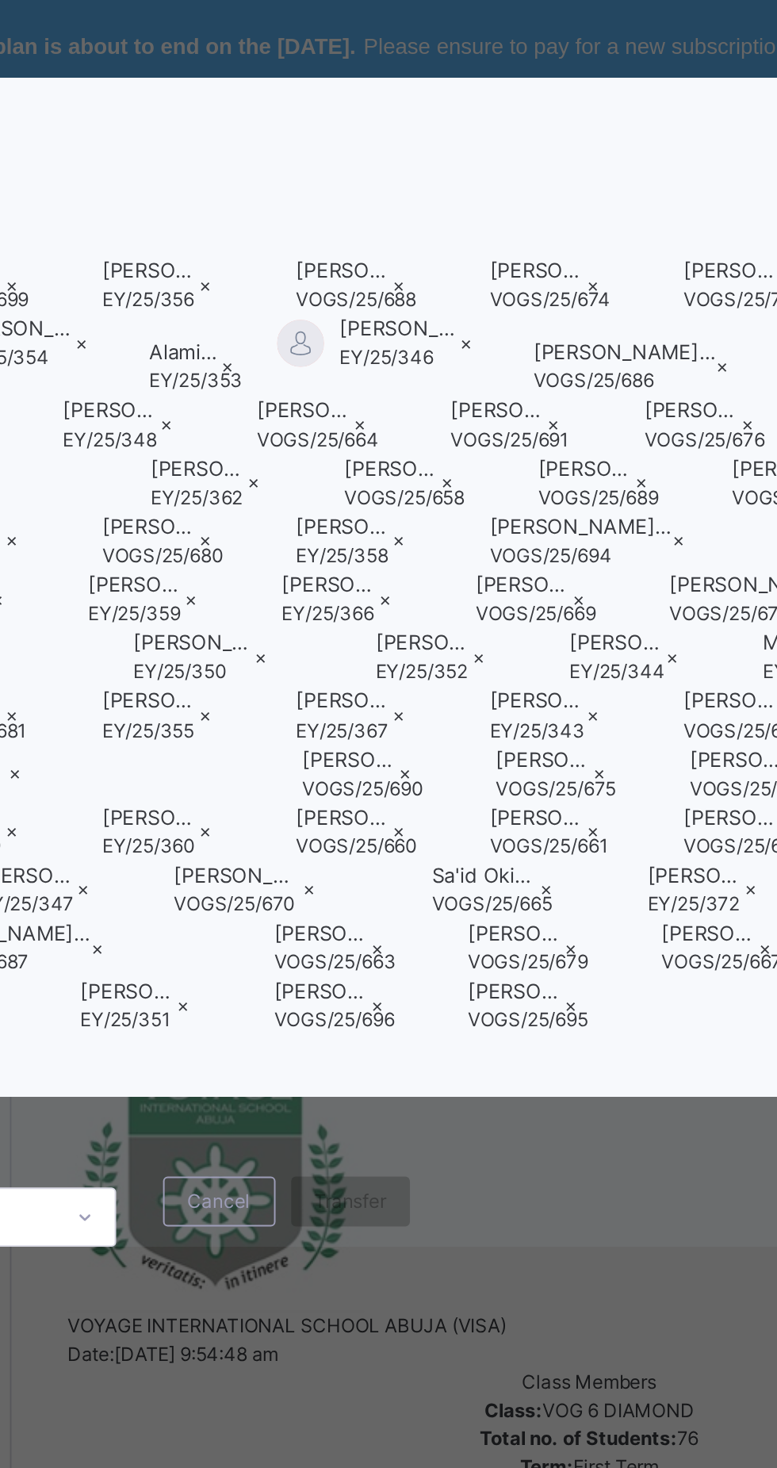
click at [458, 457] on span "×" at bounding box center [461, 451] width 6 height 12
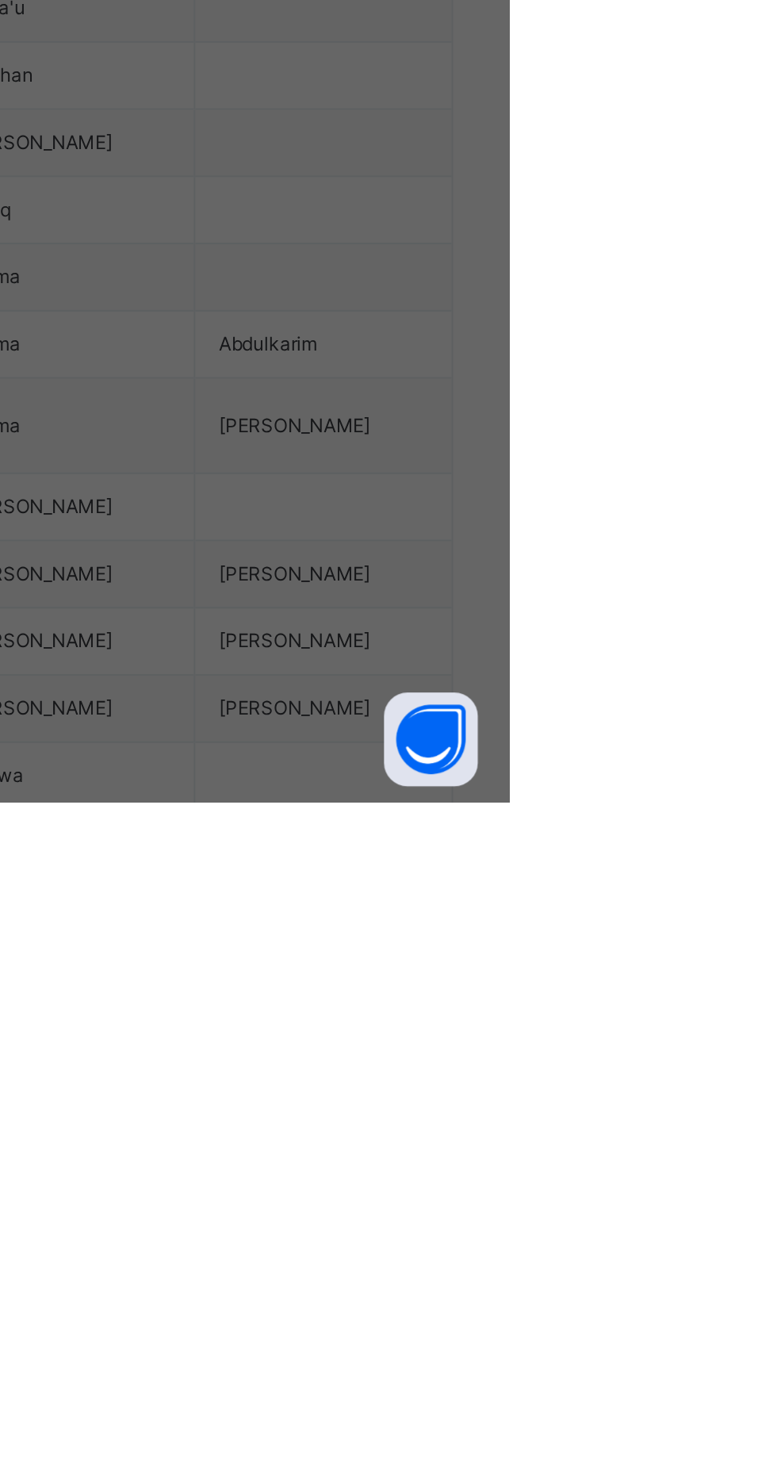
scroll to position [241, 0]
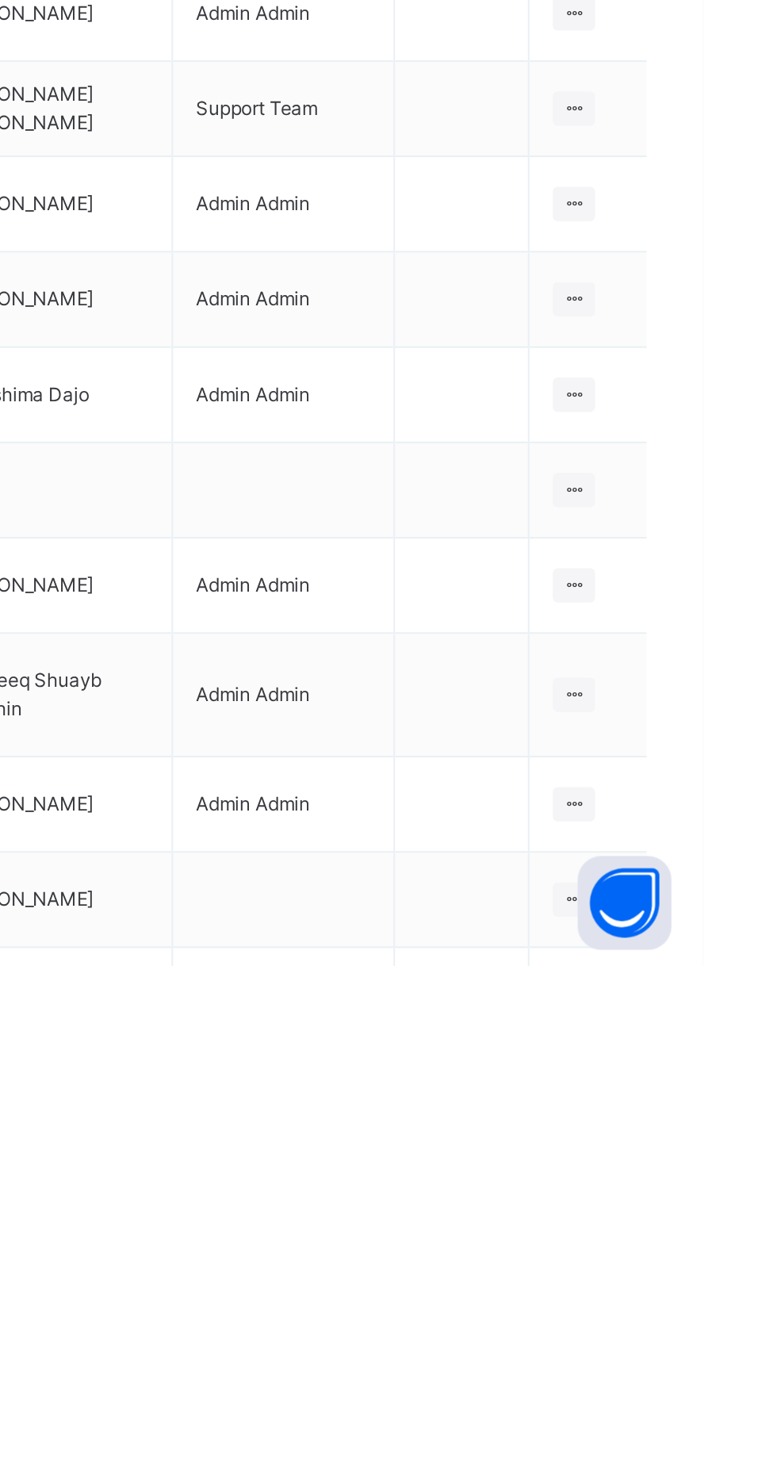
click at [712, 1232] on icon at bounding box center [711, 1227] width 13 height 12
click at [0, 0] on div "View Class" at bounding box center [0, 0] width 0 height 0
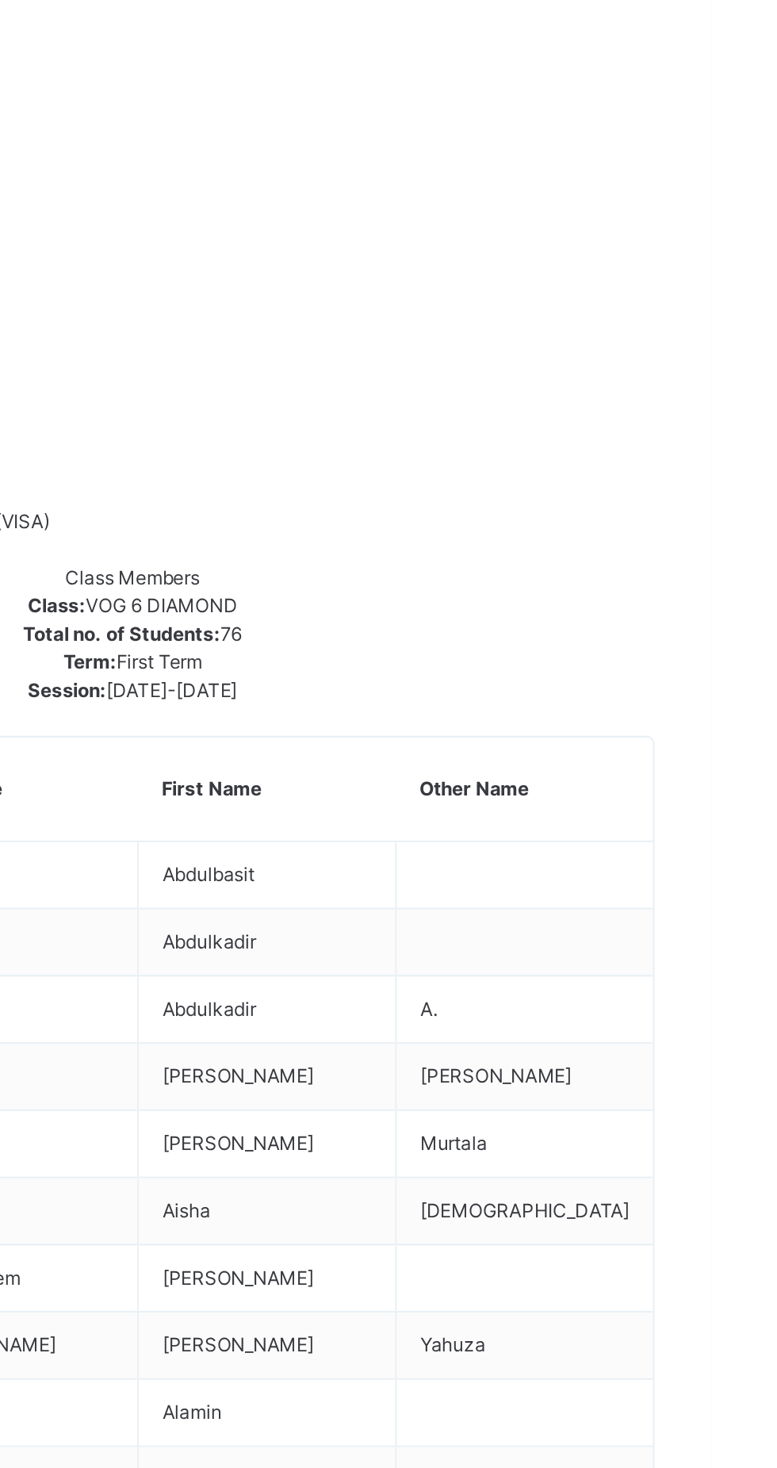
click at [0, 0] on div "Remove from Class" at bounding box center [0, 0] width 0 height 0
click at [0, 0] on div "× Remove Student From Class This action would delete from the class. Are you su…" at bounding box center [0, 0] width 0 height 0
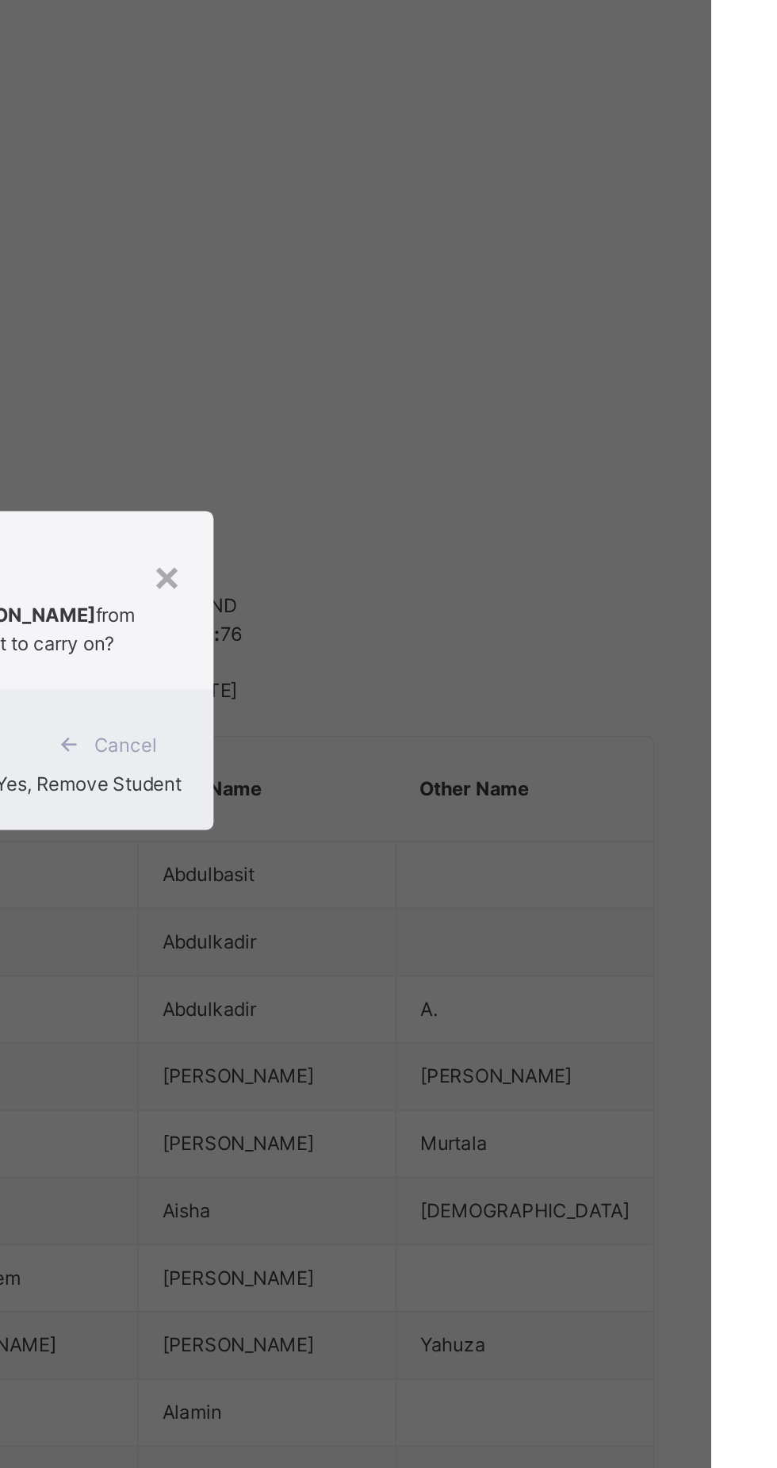
click at [509, 798] on span "Yes, Remove Student" at bounding box center [462, 792] width 94 height 12
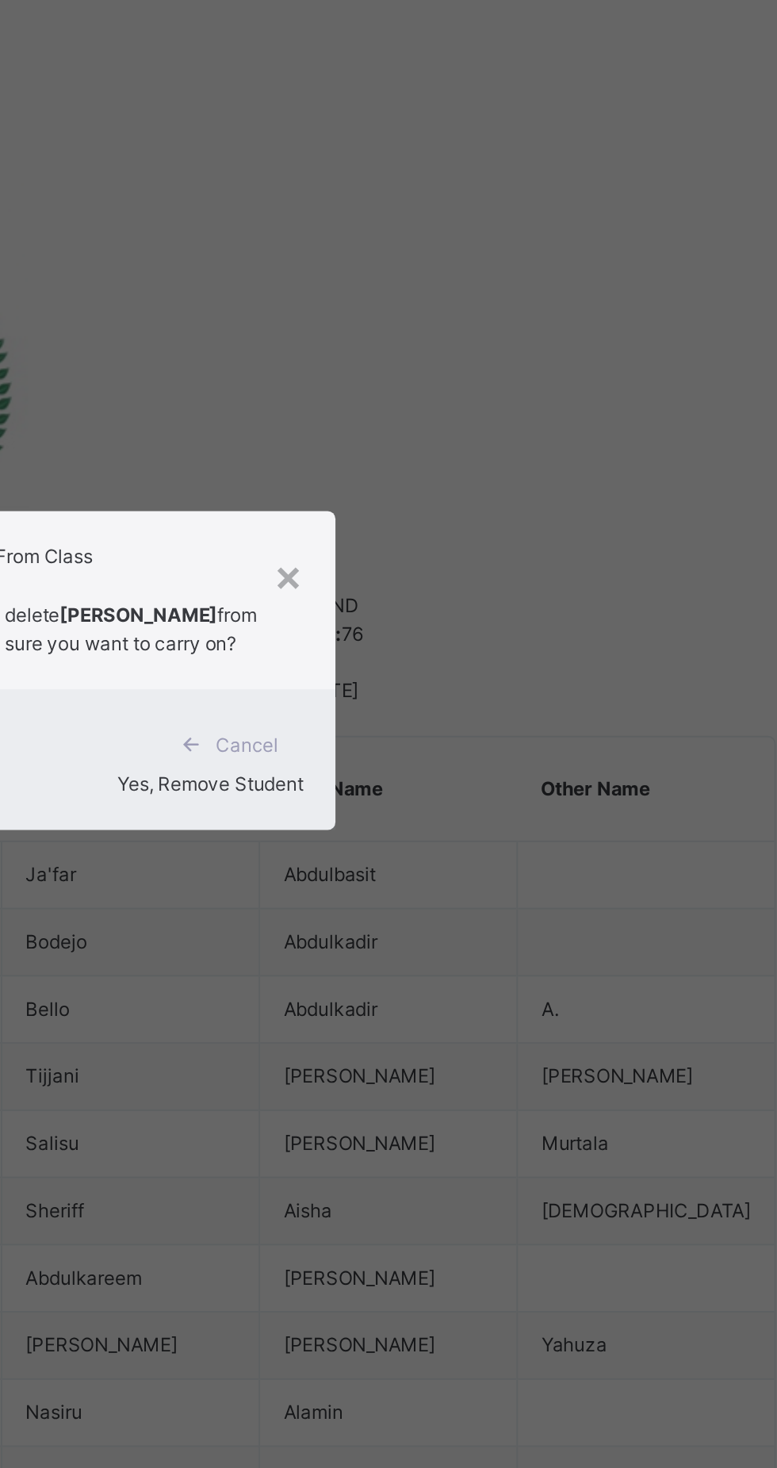
click at [504, 799] on div "Yes, Remove Student" at bounding box center [389, 792] width 240 height 14
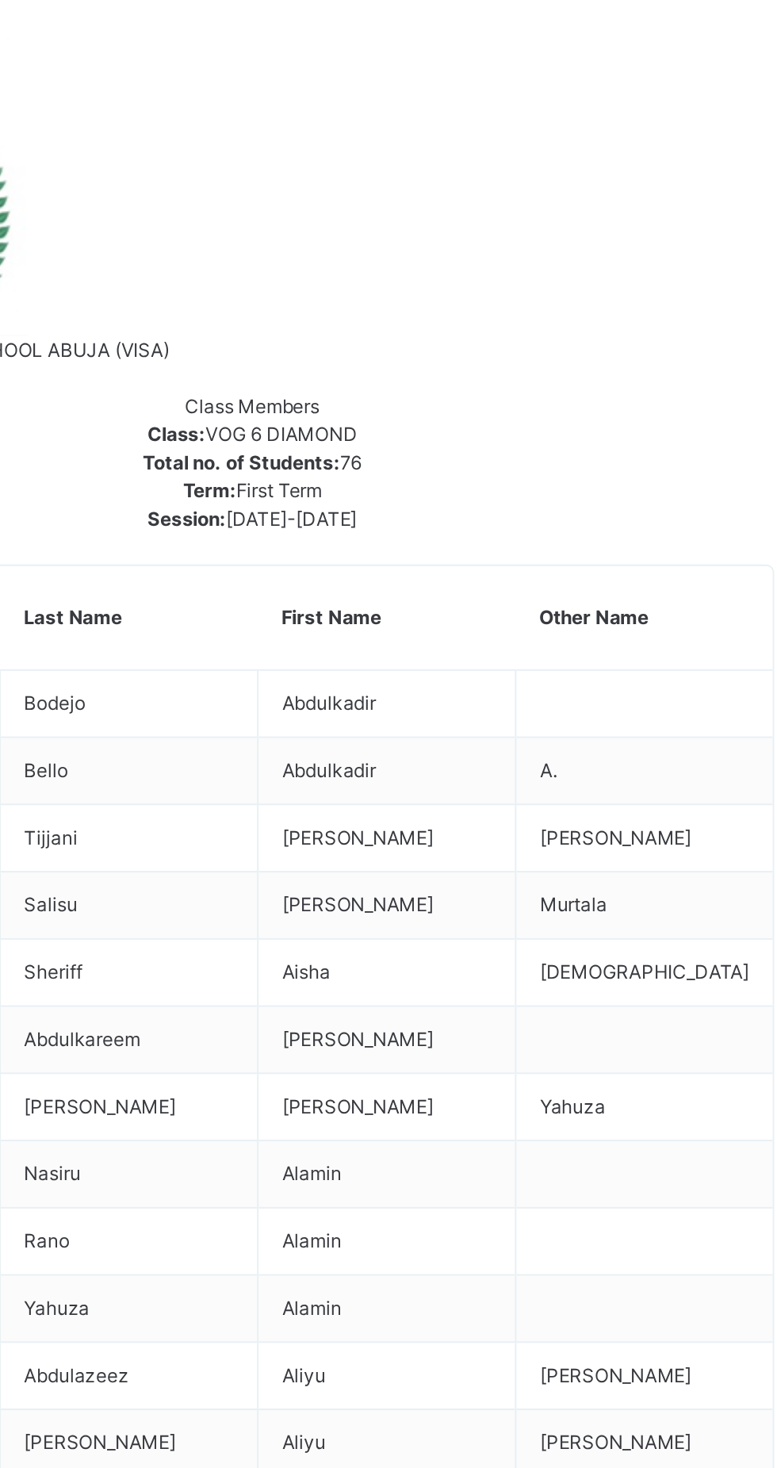
click at [0, 0] on div "Remove from Class" at bounding box center [0, 0] width 0 height 0
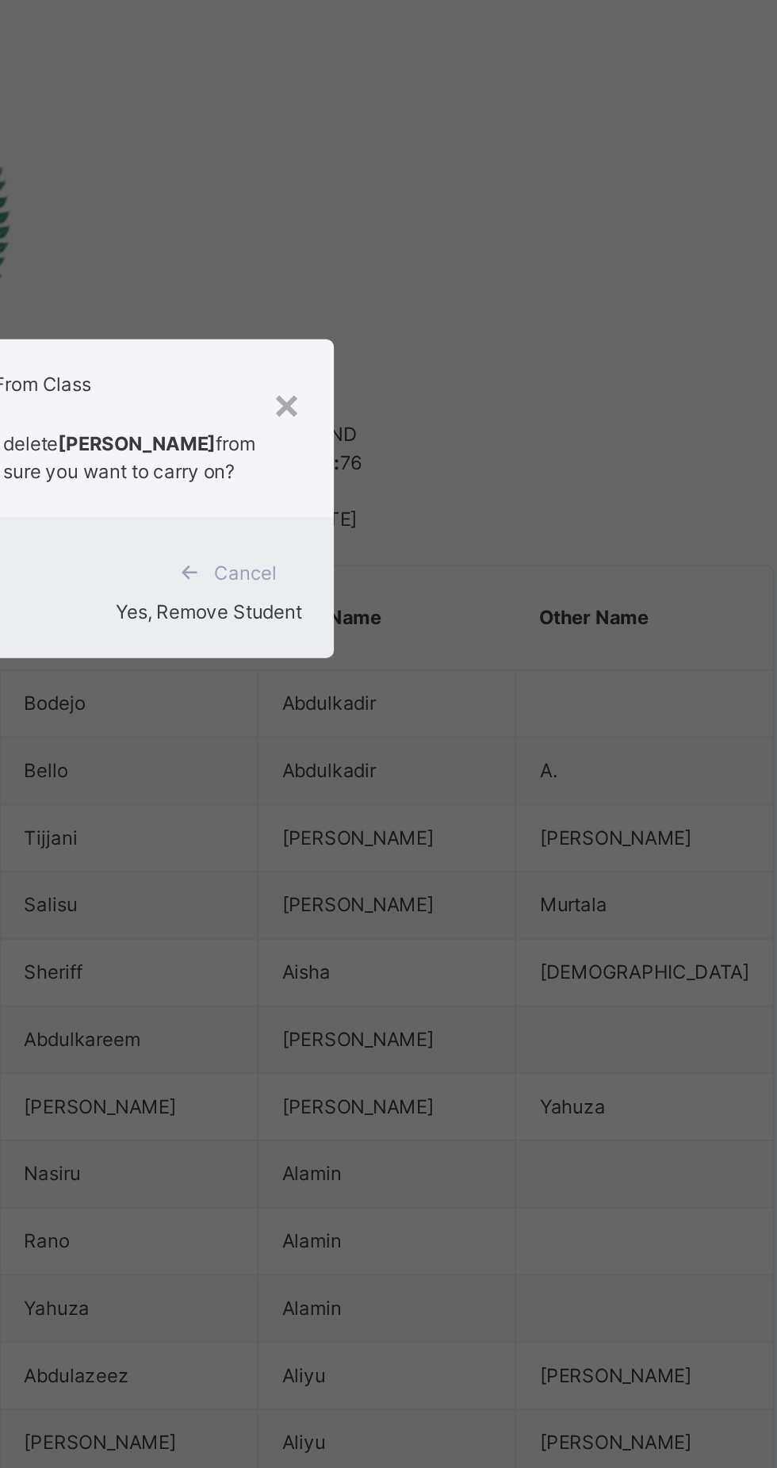
click at [509, 798] on span "Yes, Remove Student" at bounding box center [462, 792] width 94 height 12
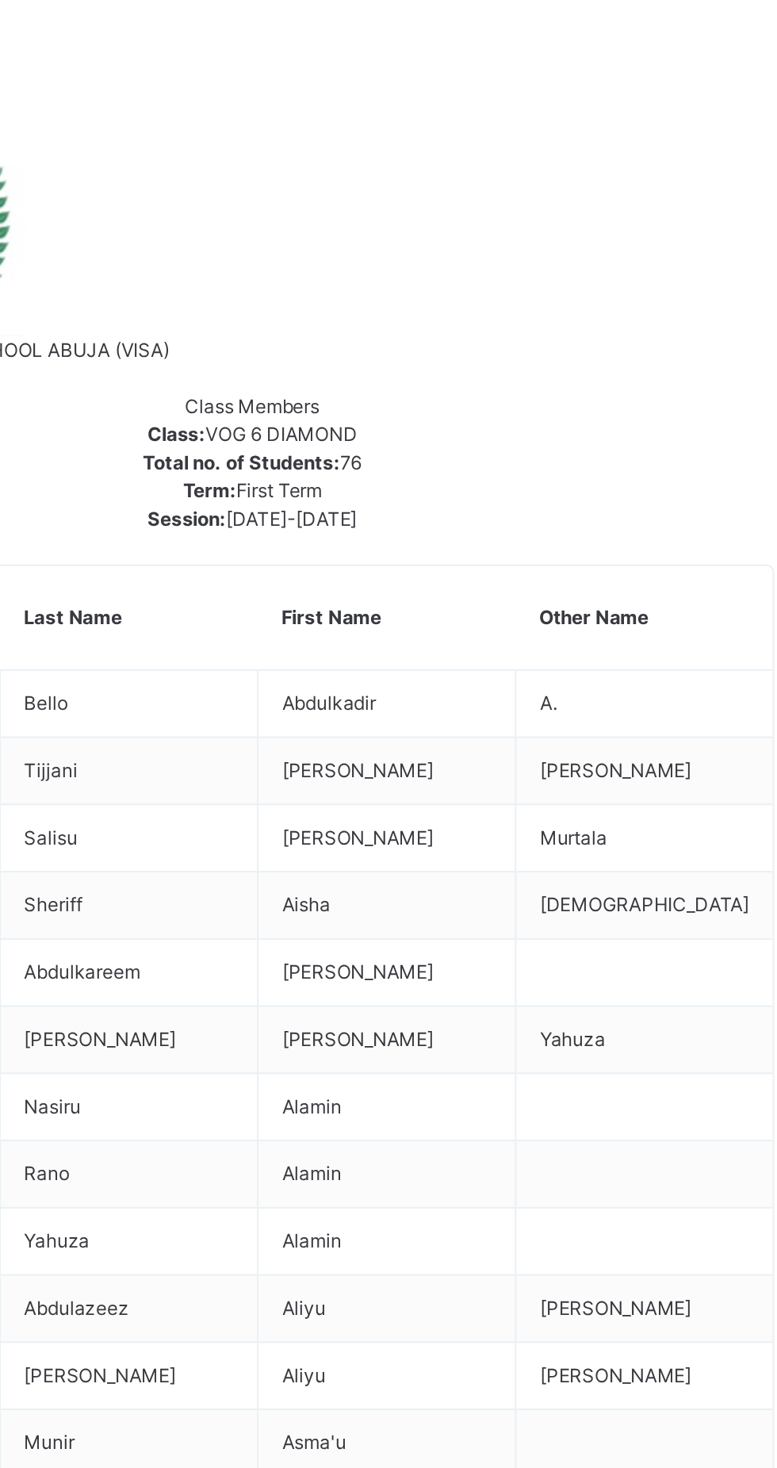
click at [0, 0] on div "Remove from Class" at bounding box center [0, 0] width 0 height 0
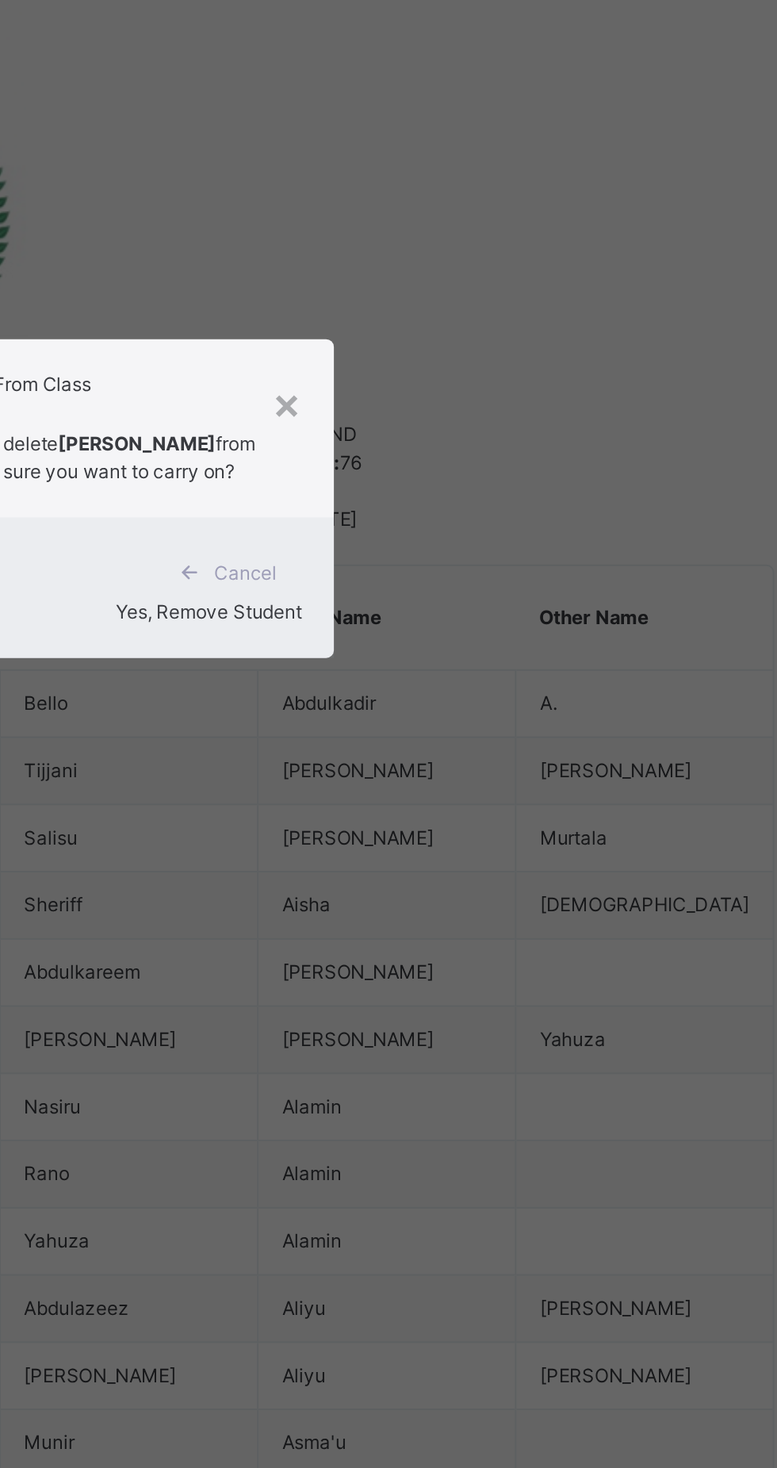
click at [509, 798] on span "Yes, Remove Student" at bounding box center [462, 792] width 94 height 12
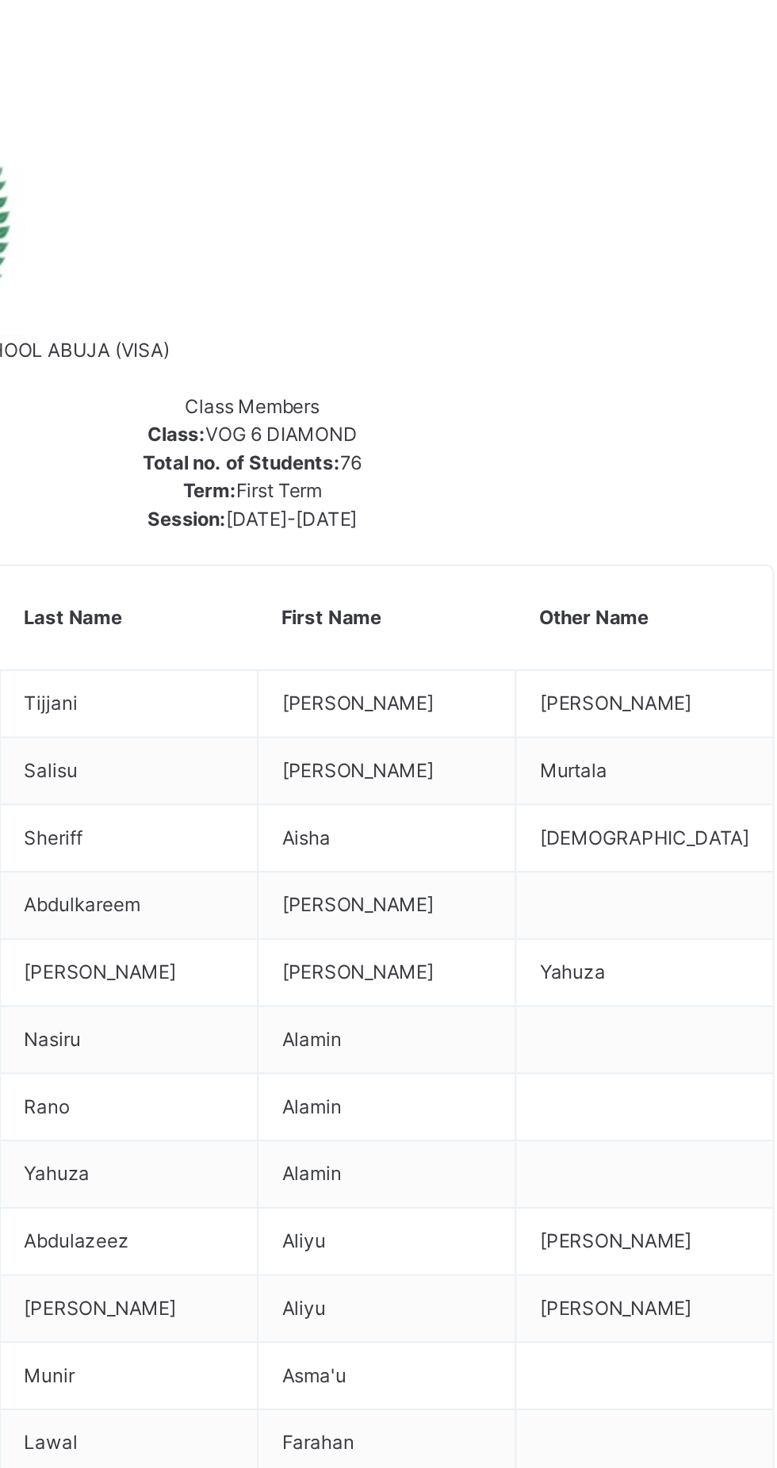
click at [0, 0] on div "Remove from Class" at bounding box center [0, 0] width 0 height 0
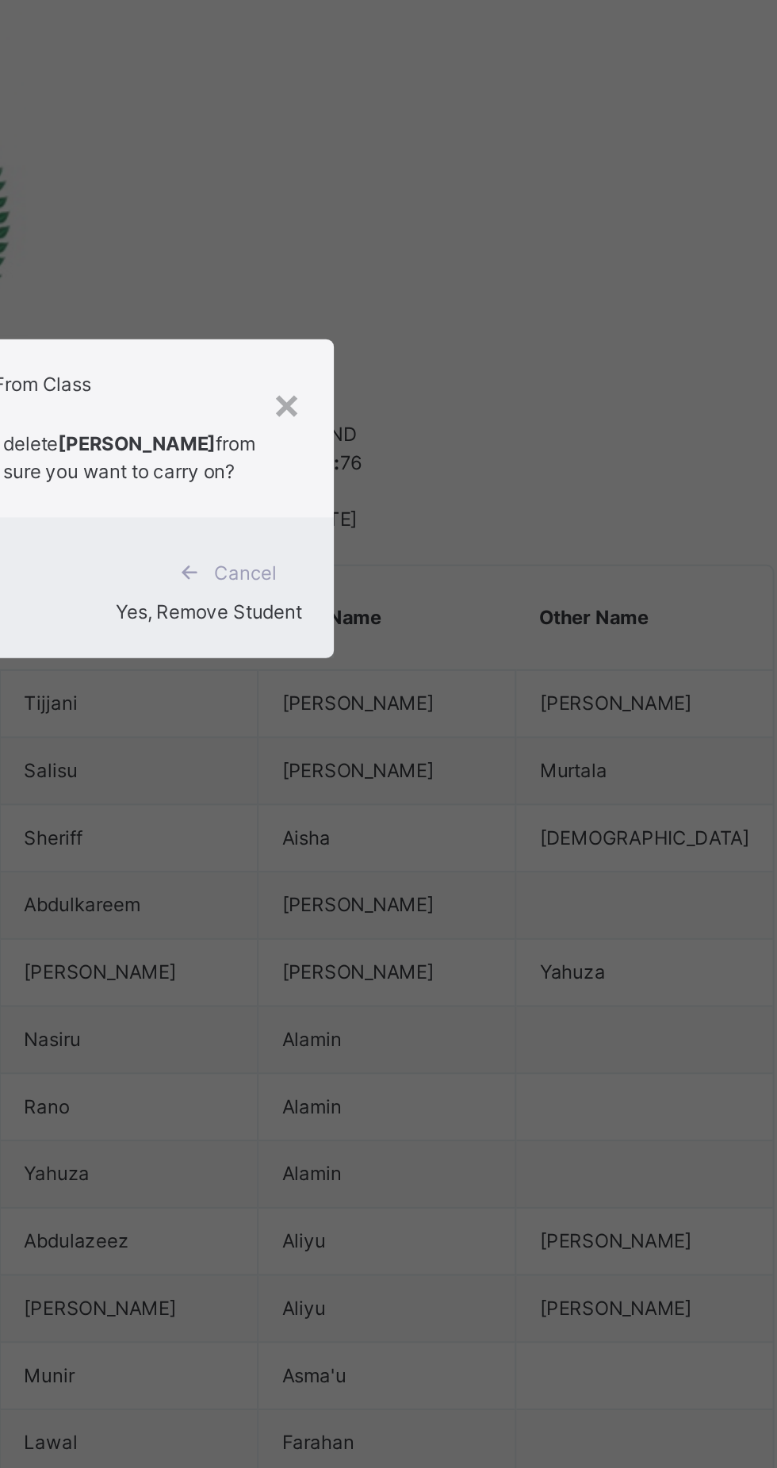
click at [509, 798] on span "Yes, Remove Student" at bounding box center [462, 792] width 94 height 12
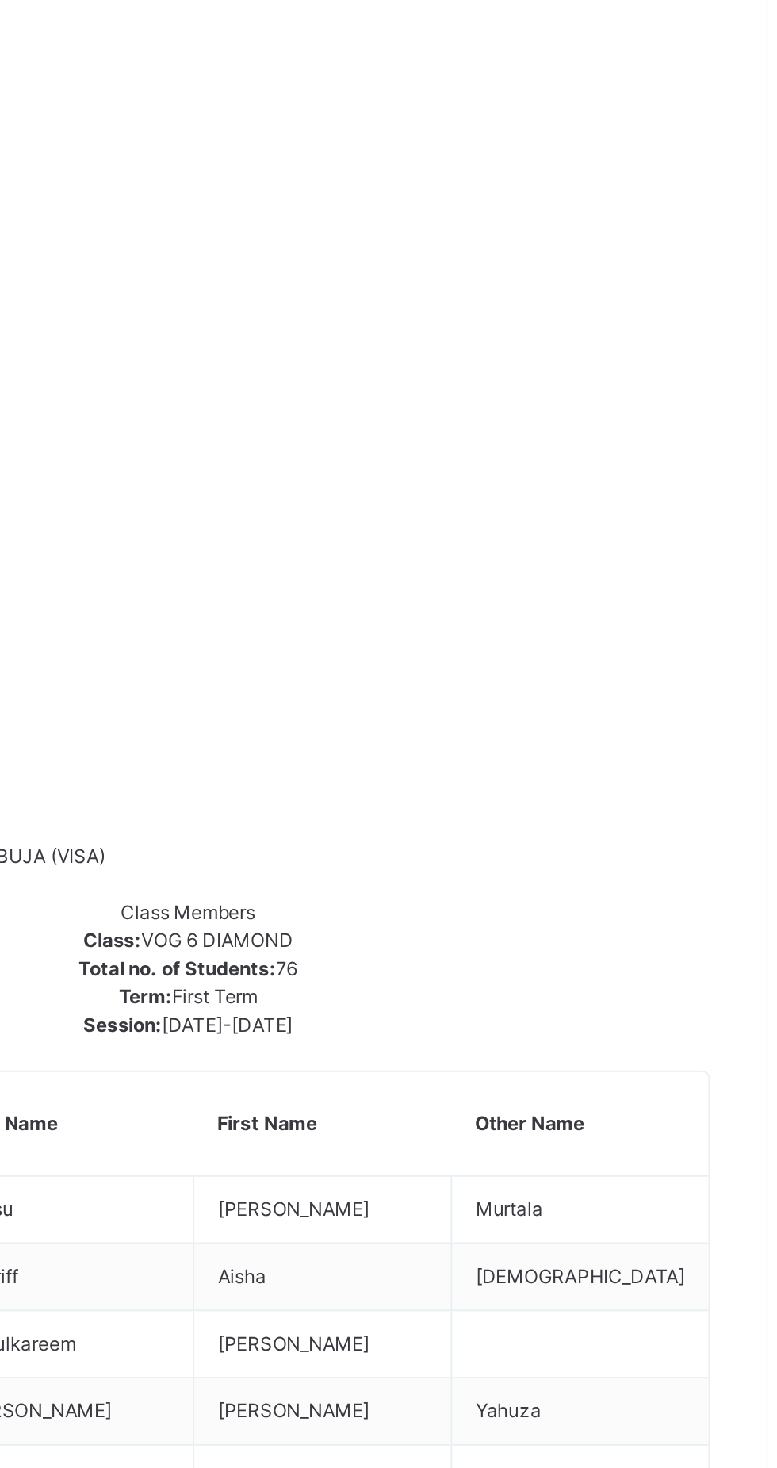
click at [0, 0] on div "Remove from Class" at bounding box center [0, 0] width 0 height 0
click at [0, 0] on div "× Remove Student From Class This action would delete from the class. Are you su…" at bounding box center [0, 0] width 0 height 0
click at [0, 0] on span "Yes, Remove Student" at bounding box center [0, 0] width 0 height 0
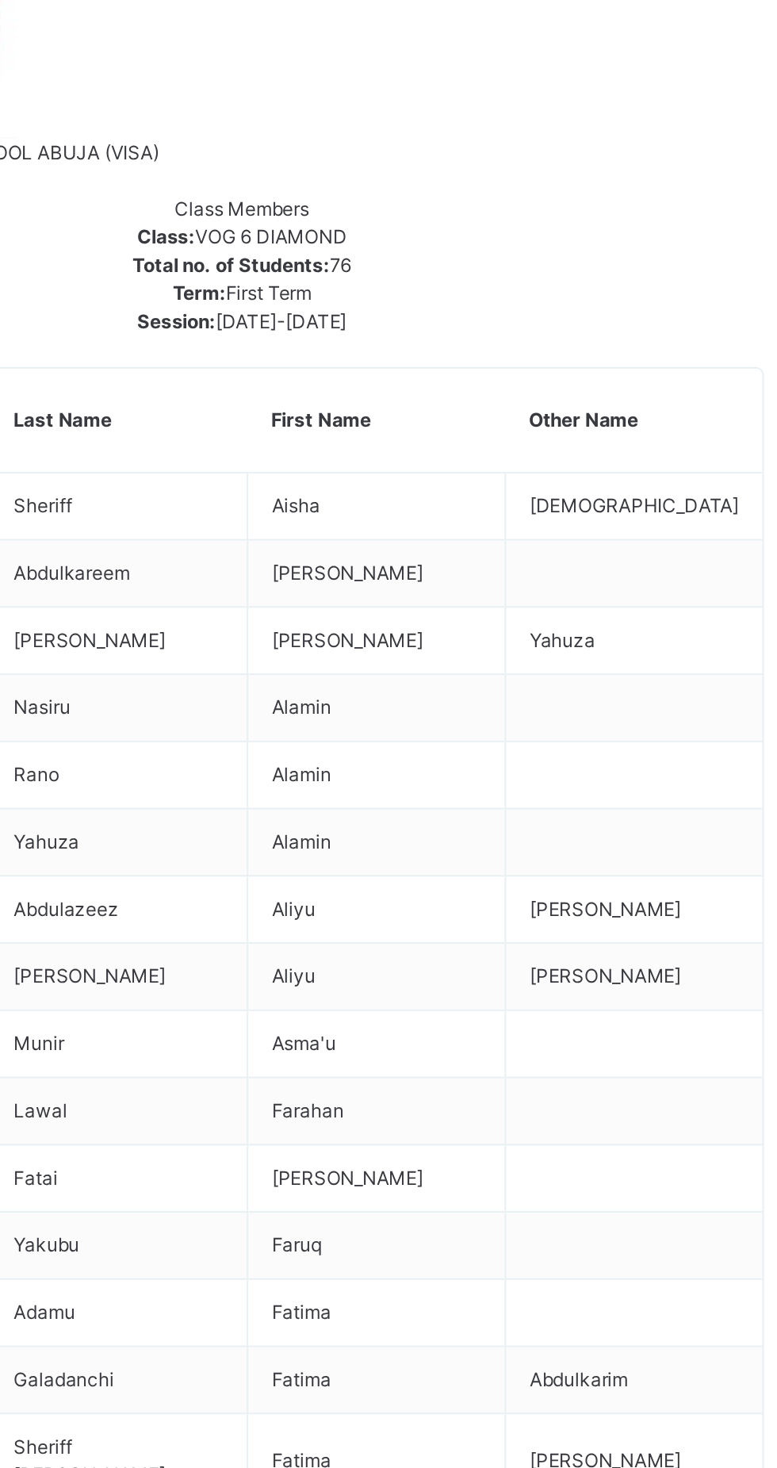
click at [0, 0] on div "Remove from Class" at bounding box center [0, 0] width 0 height 0
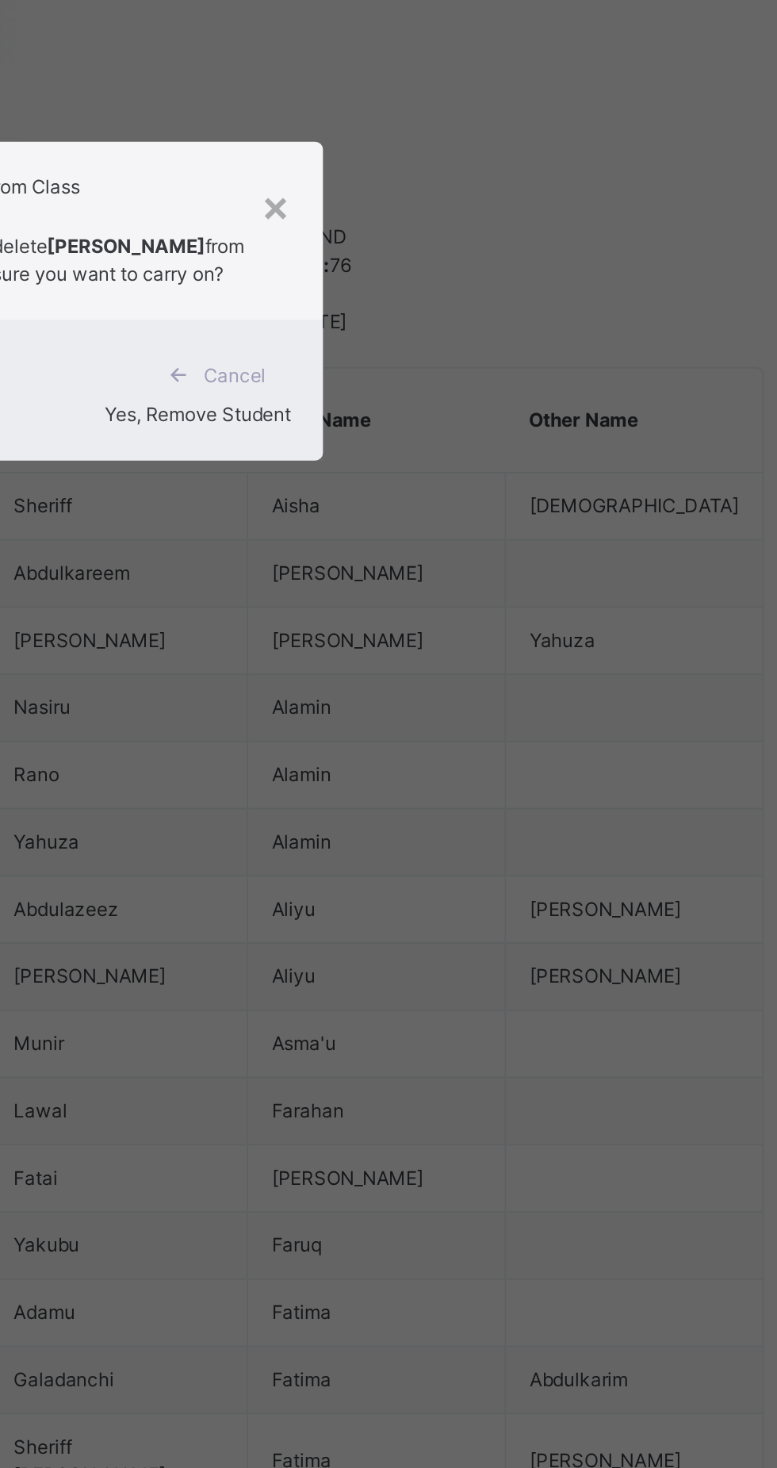
click at [509, 798] on span "Yes, Remove Student" at bounding box center [462, 792] width 94 height 12
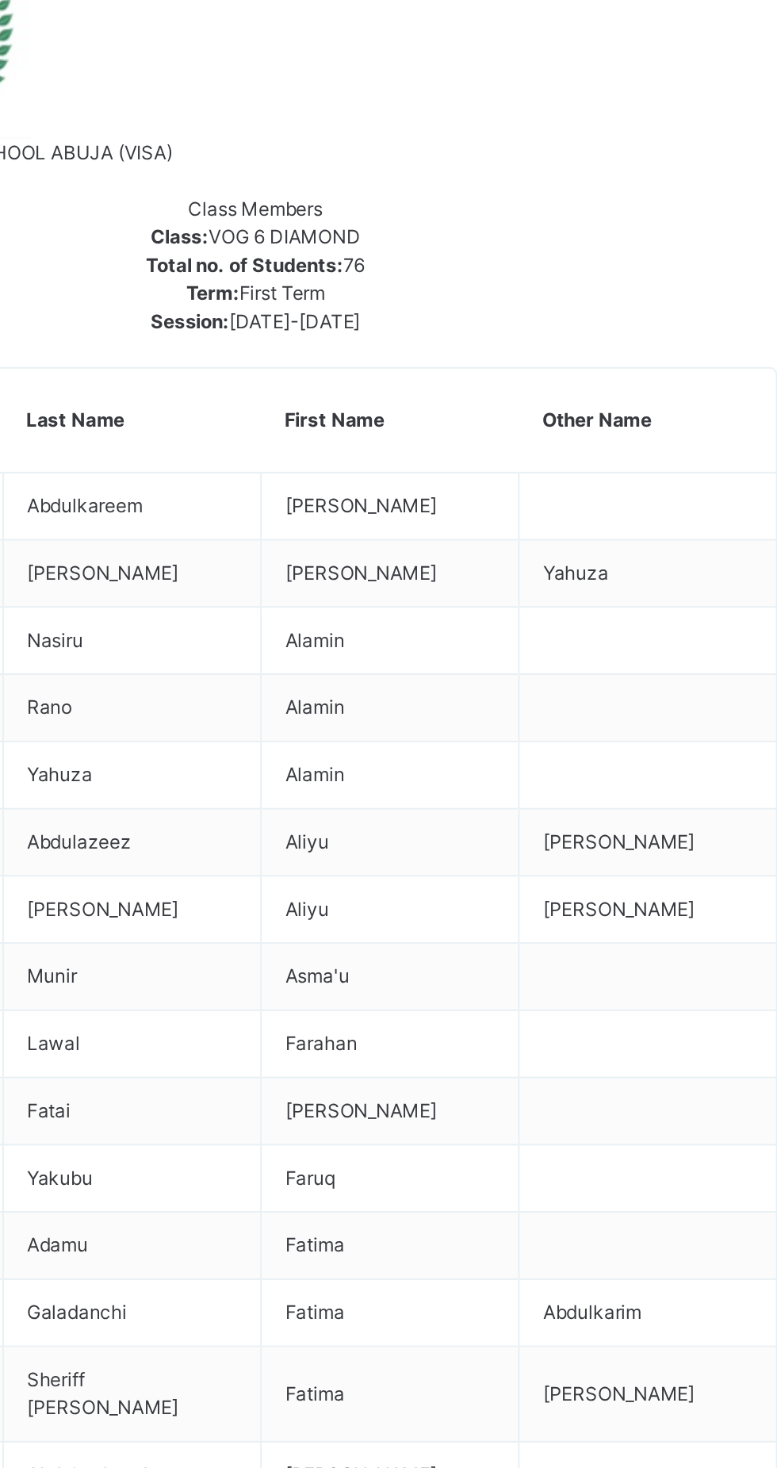
click at [0, 0] on div "Remove from Class" at bounding box center [0, 0] width 0 height 0
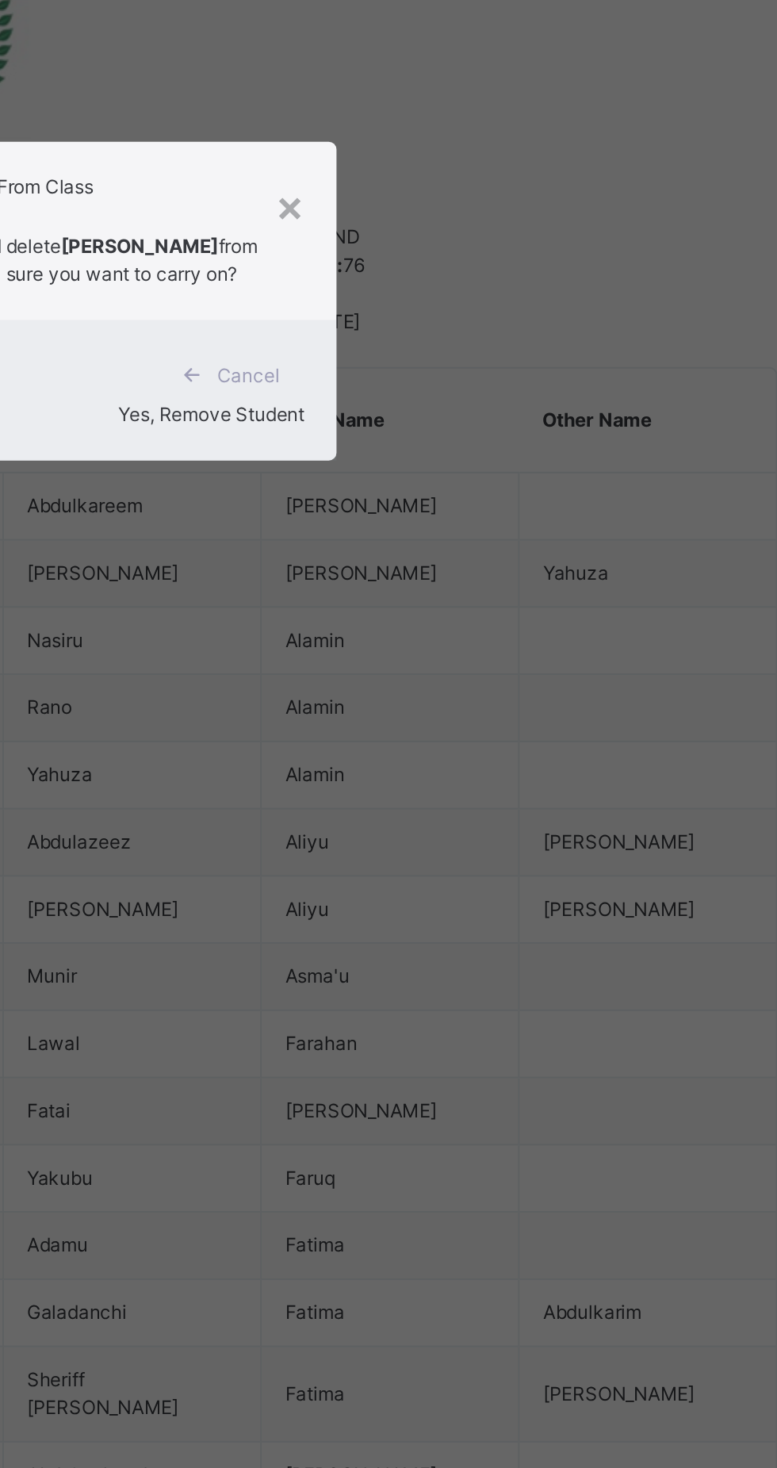
click at [509, 798] on span "Yes, Remove Student" at bounding box center [462, 792] width 94 height 12
